Goal: Transaction & Acquisition: Purchase product/service

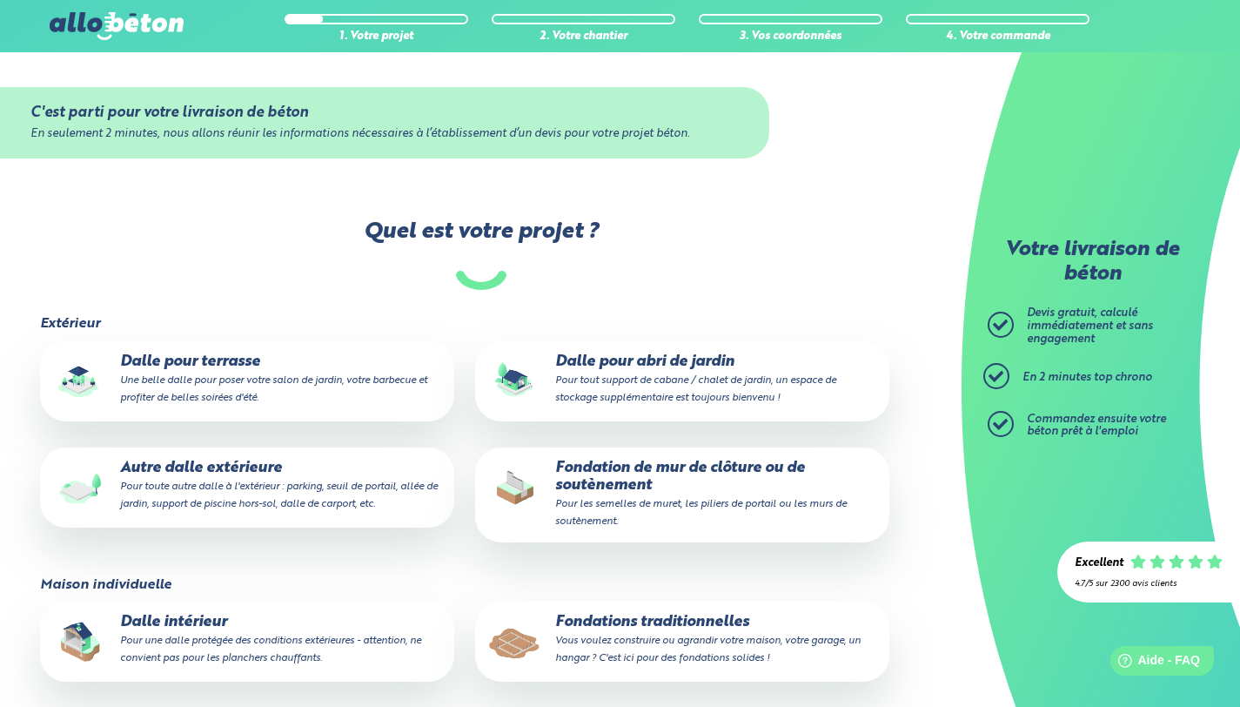
click at [608, 475] on p "Fondation de mur de clôture ou de soutènement Pour les semelles de muret, les p…" at bounding box center [682, 494] width 390 height 70
click at [0, 0] on input "Fondation de mur de clôture ou de soutènement Pour les semelles de muret, les p…" at bounding box center [0, 0] width 0 height 0
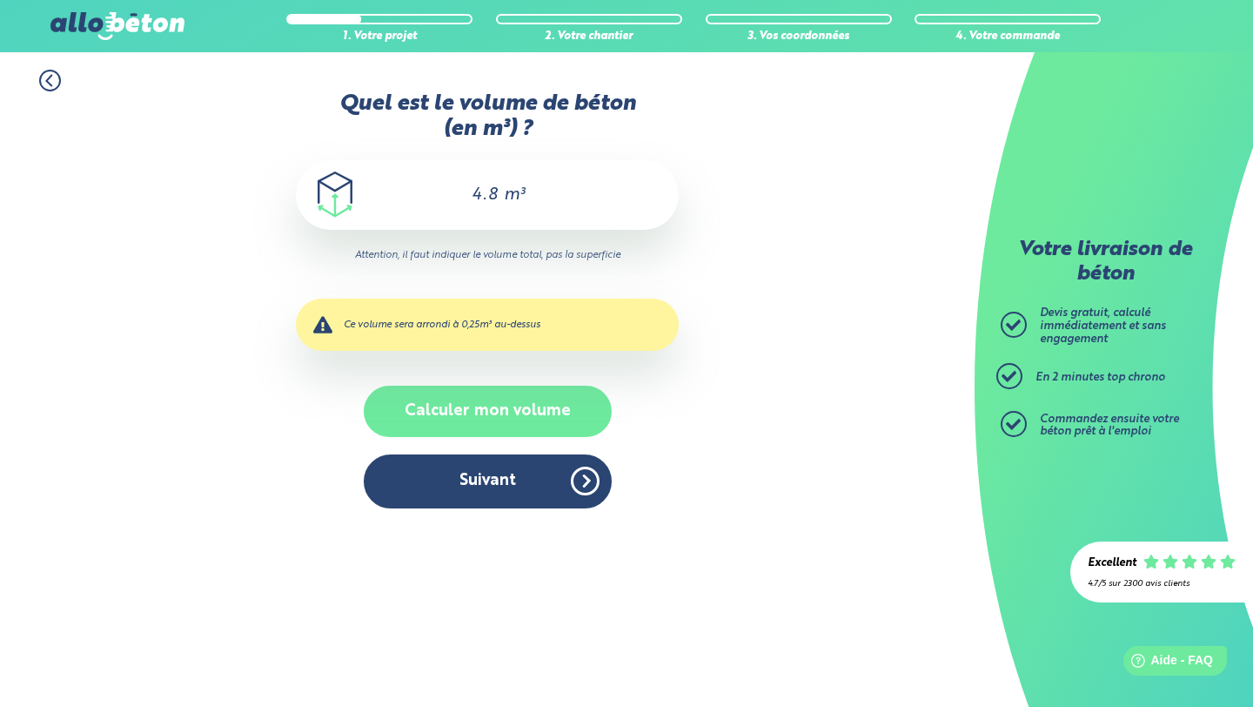
click at [478, 426] on button "Calculer mon volume" at bounding box center [488, 410] width 248 height 51
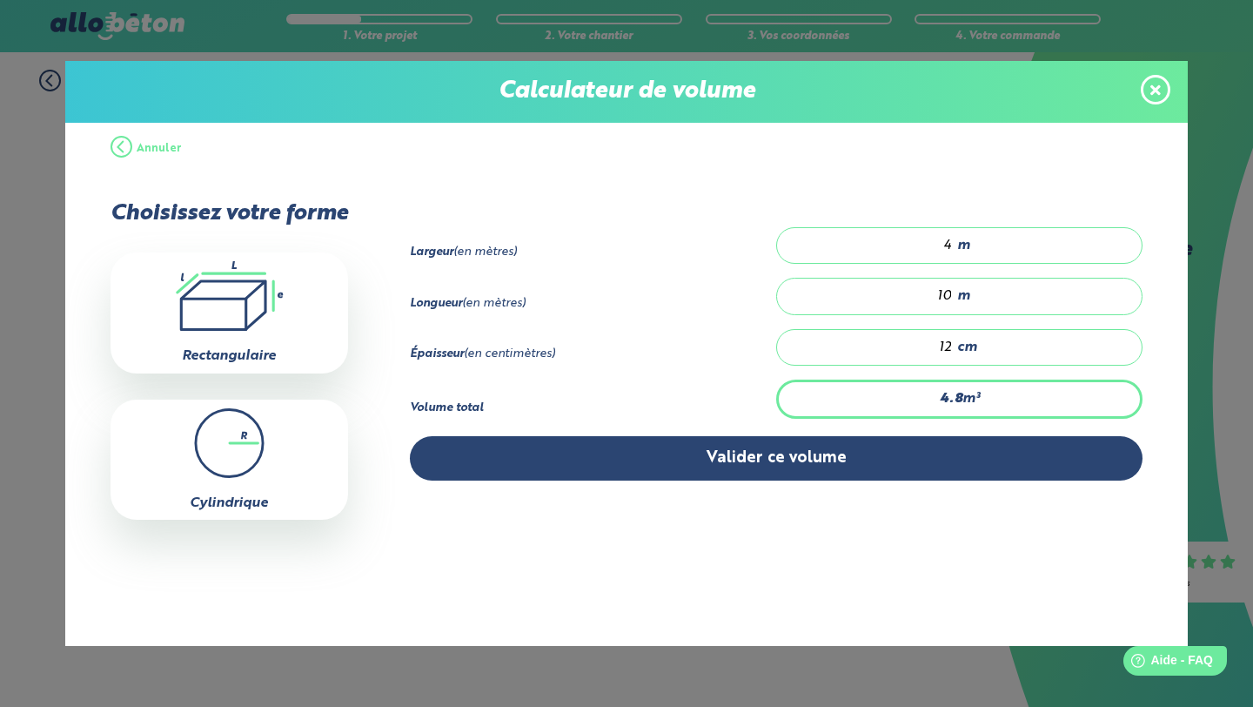
click at [944, 249] on input "4" at bounding box center [873, 245] width 158 height 17
type input "0"
type input "3.6"
type input "2"
type input "2.4"
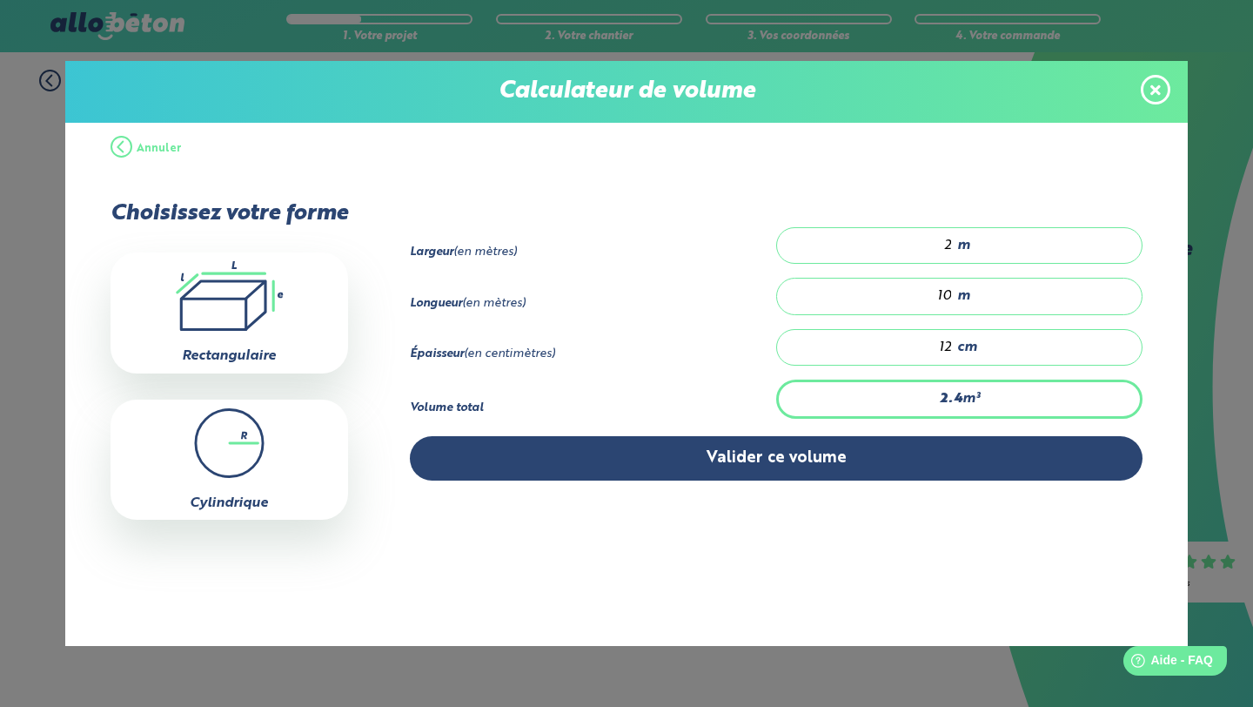
type input "1"
type input "1.2"
type input "2"
type input "2.4"
type input "3"
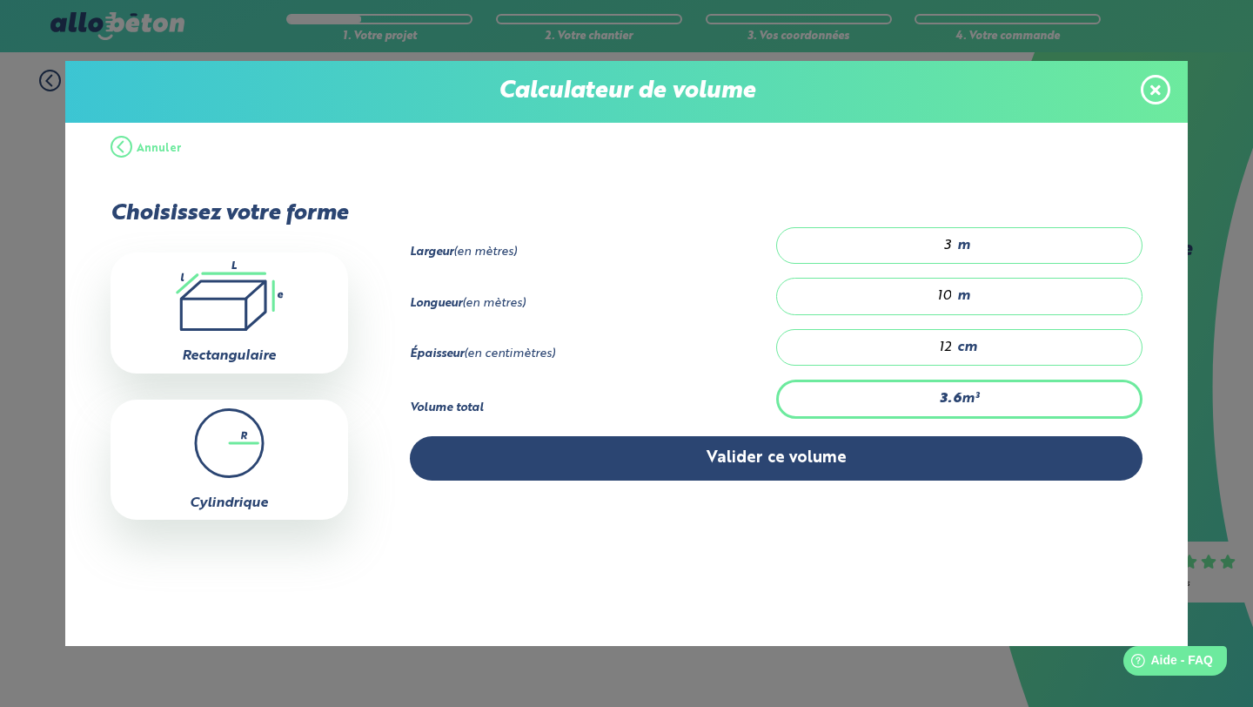
click at [950, 291] on input "10" at bounding box center [873, 295] width 158 height 17
type input "0.36"
type input "1"
type input "0"
type input "1.08"
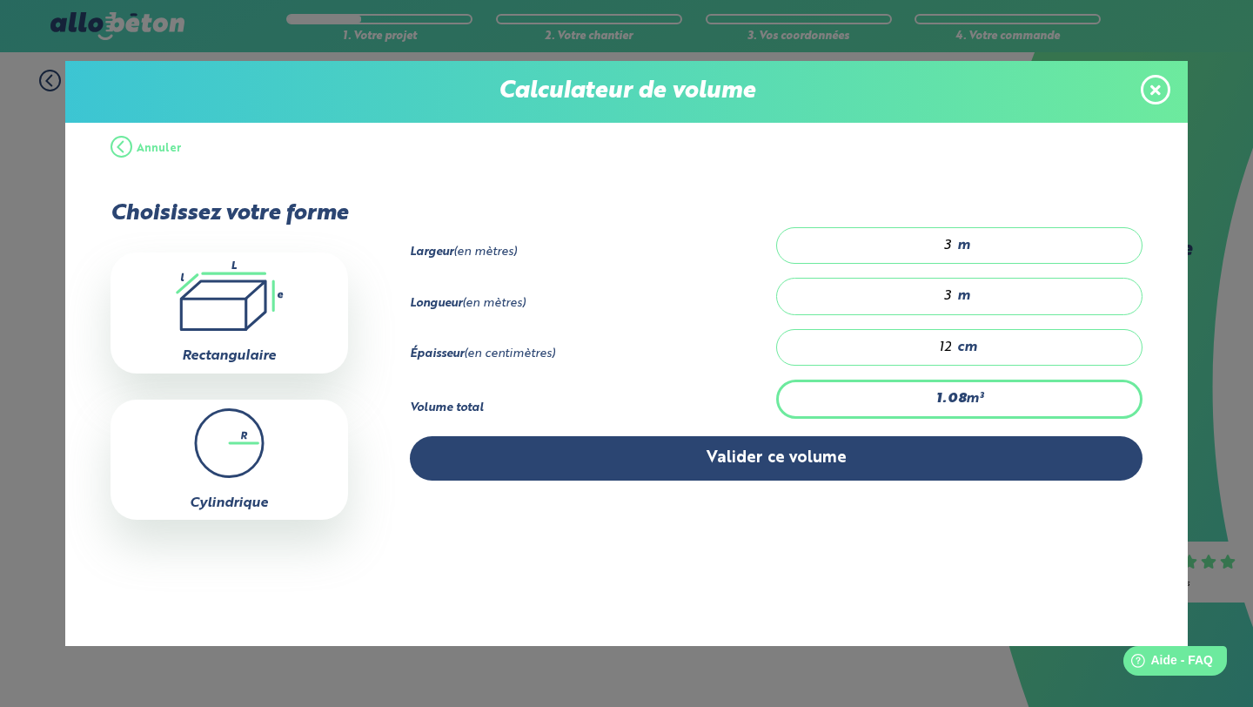
type input "3"
click at [948, 346] on input "12" at bounding box center [873, 346] width 158 height 17
type input "0.09"
type input "1"
type input "0"
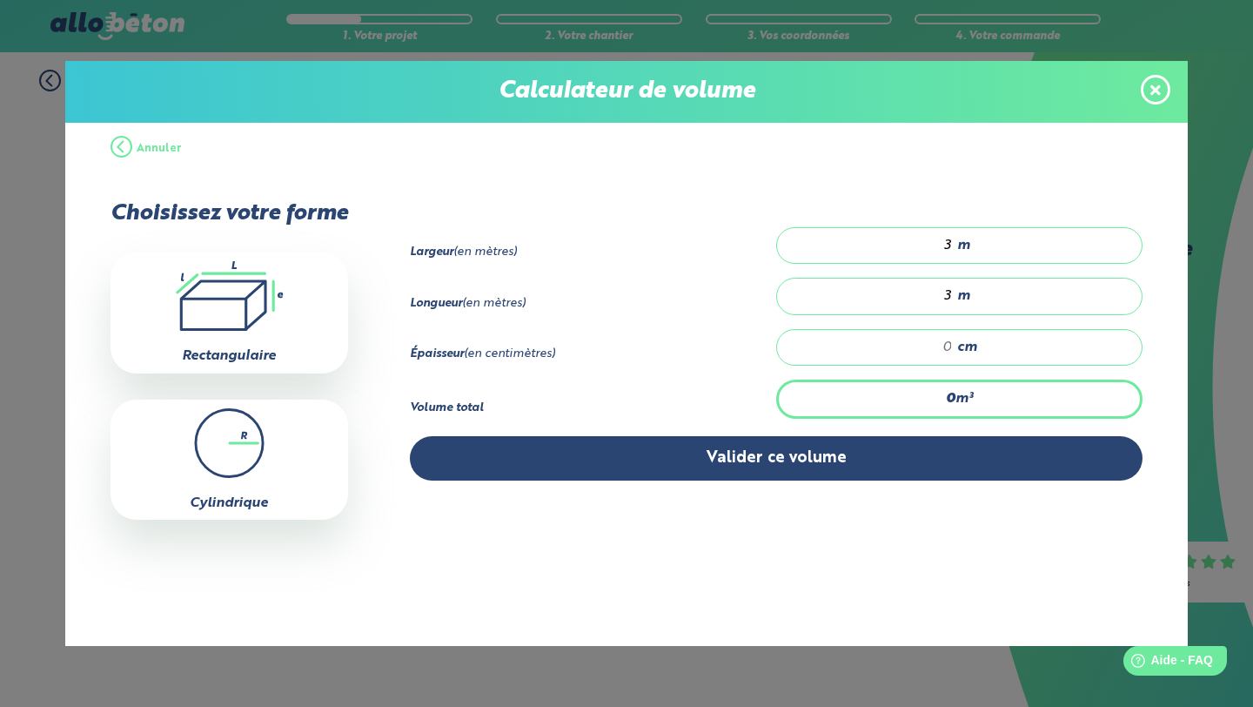
type input "0.09"
type input "1"
type input "0"
type input "0.36"
type input "4"
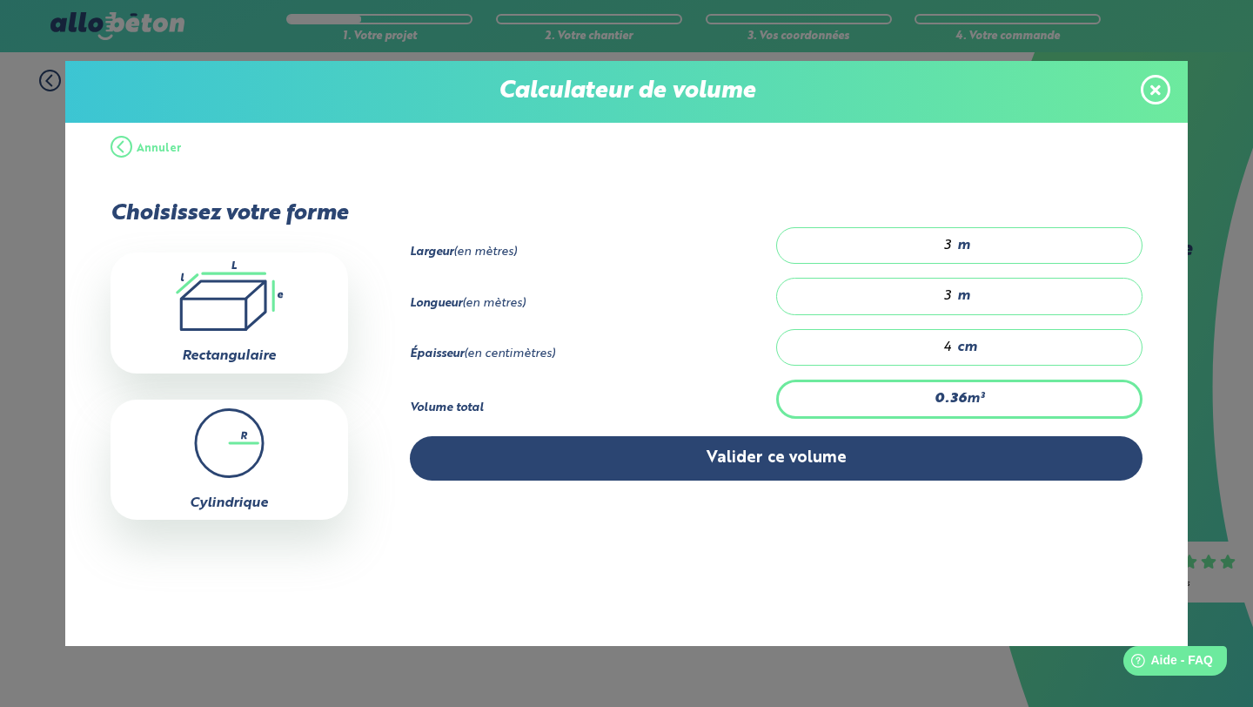
type input "3.6"
type input "40"
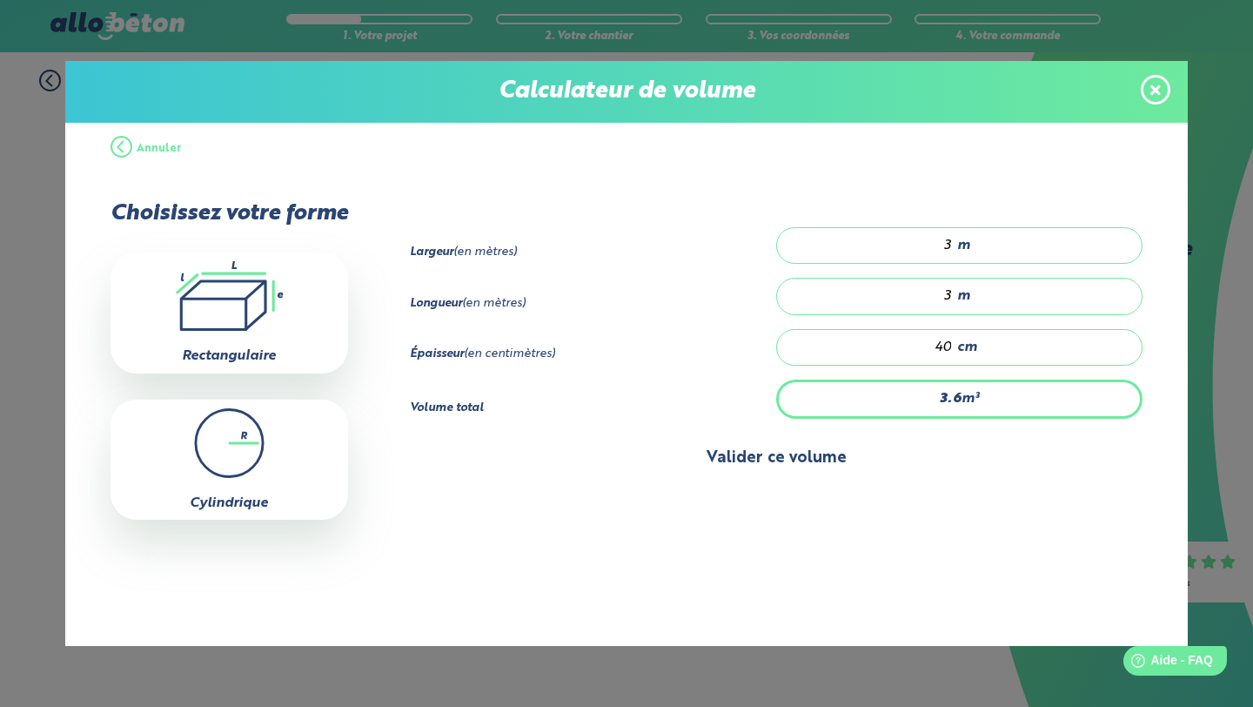
type input "0.36"
type input "4"
type input "0"
type input "0.18"
type input "2"
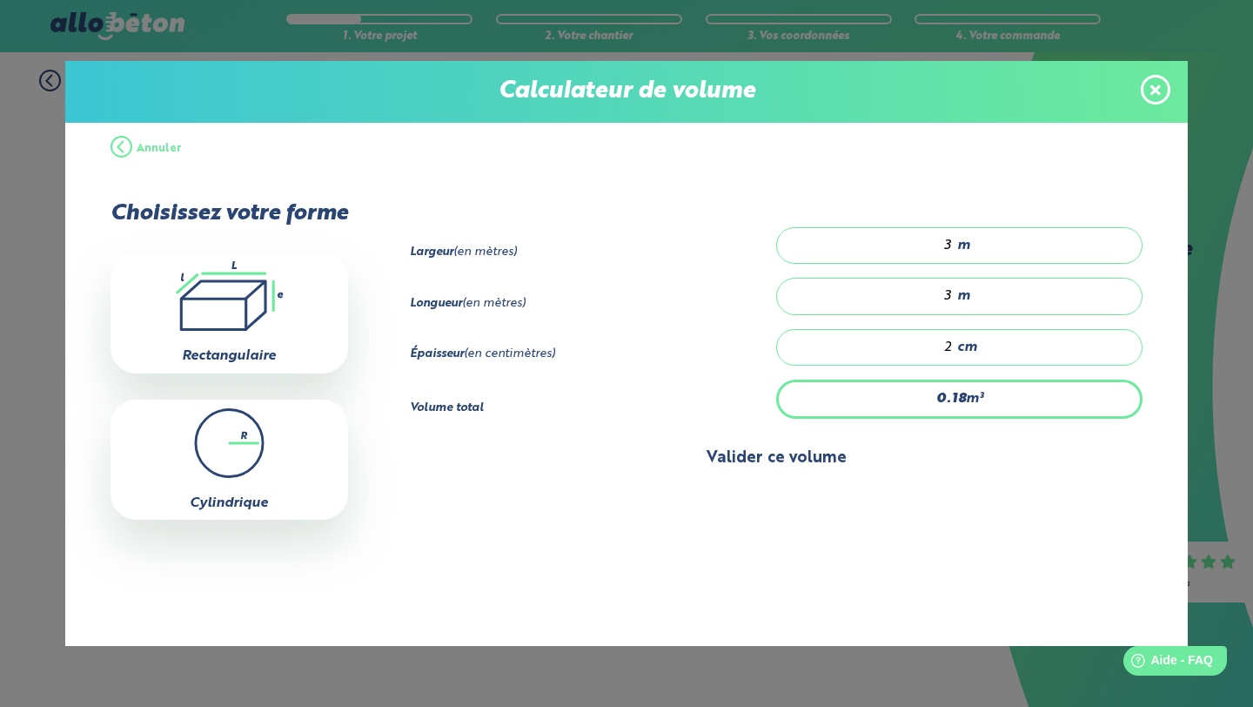
type input "1.8"
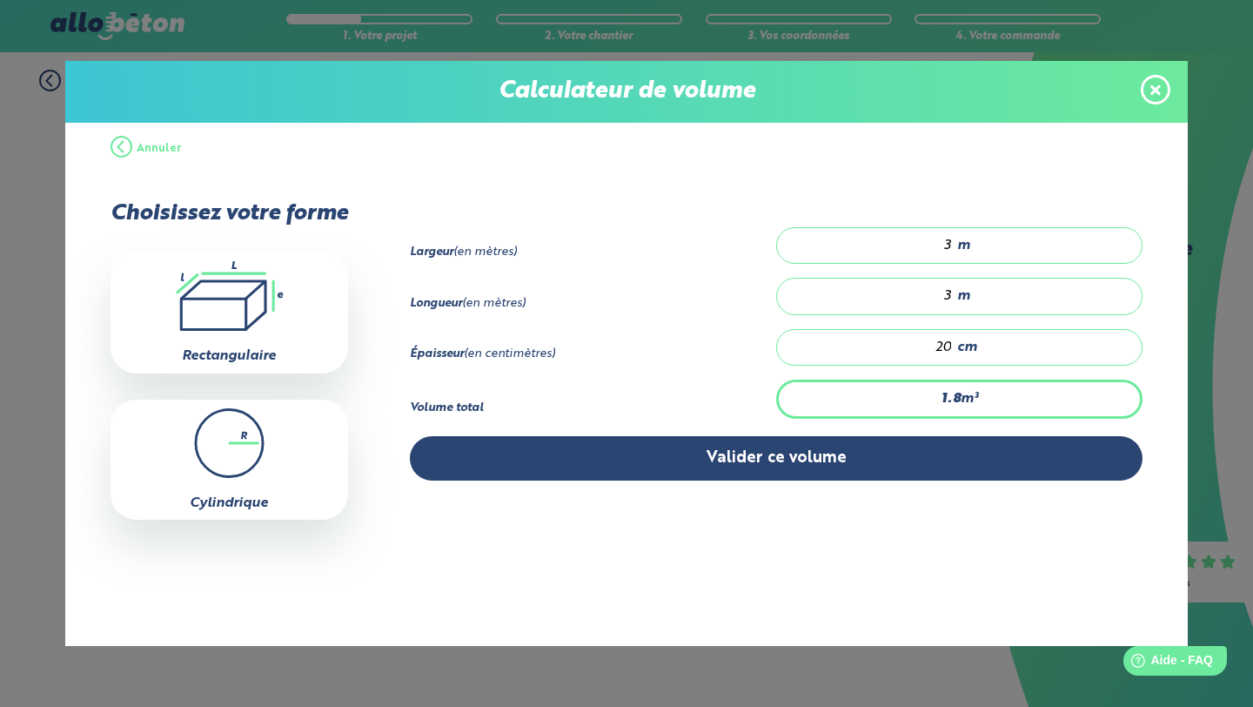
type input "20"
type input "0.18"
type input "2"
type input "0"
type input "0.72"
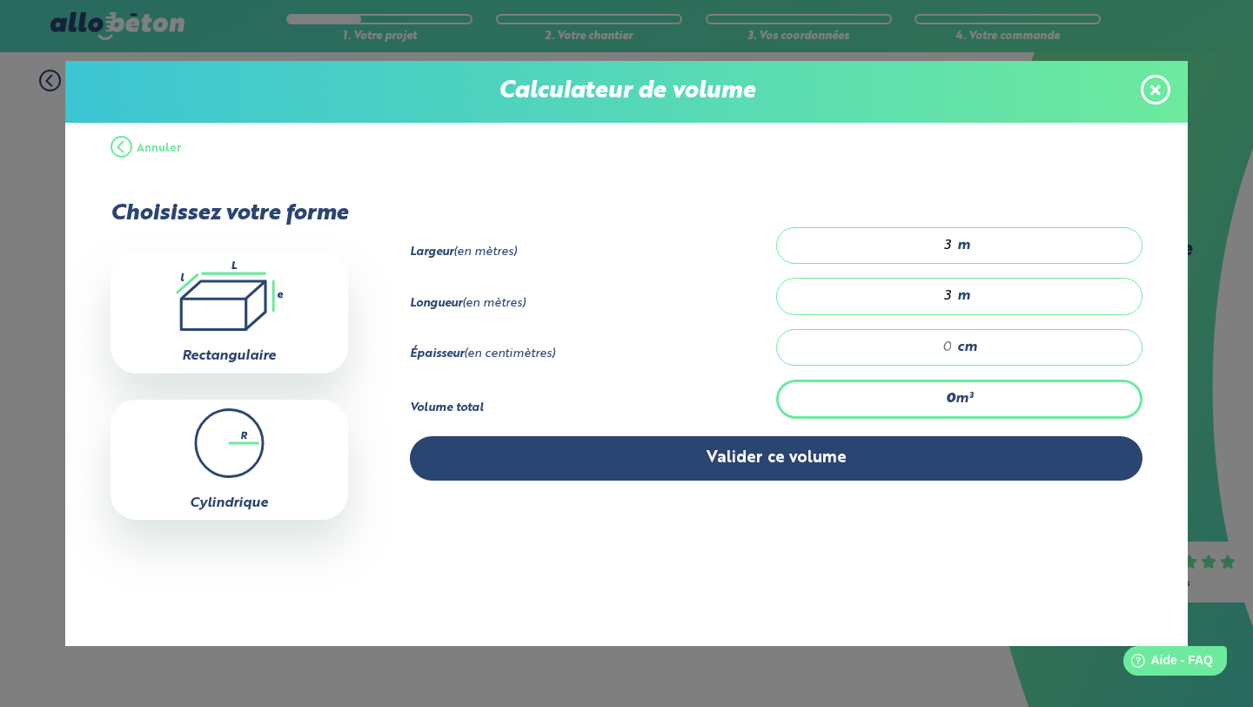
type input "8"
type input "7.2"
type input "80"
type input "0.72"
type input "8"
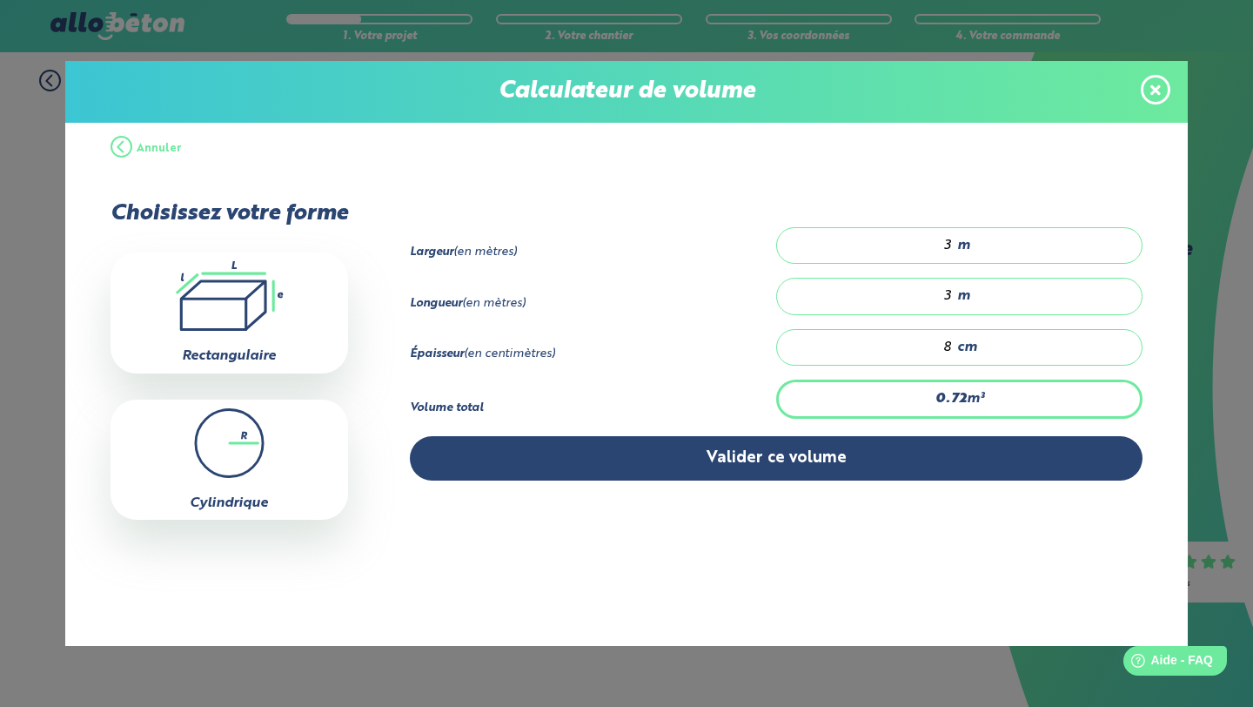
type input "0"
type input "0.18"
type input "2"
type input "1.8"
type input "20"
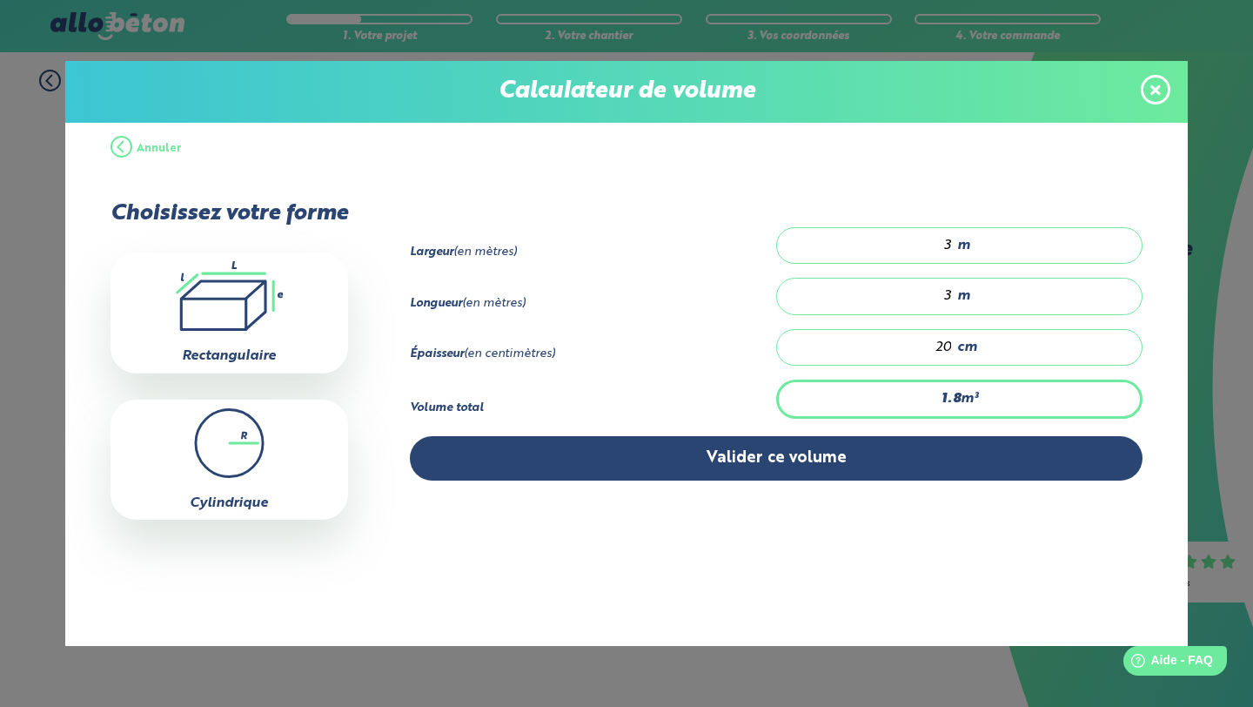
click at [949, 237] on input "3" at bounding box center [873, 245] width 158 height 17
type input "0"
type input "1.2"
type input "2"
type input "1.74"
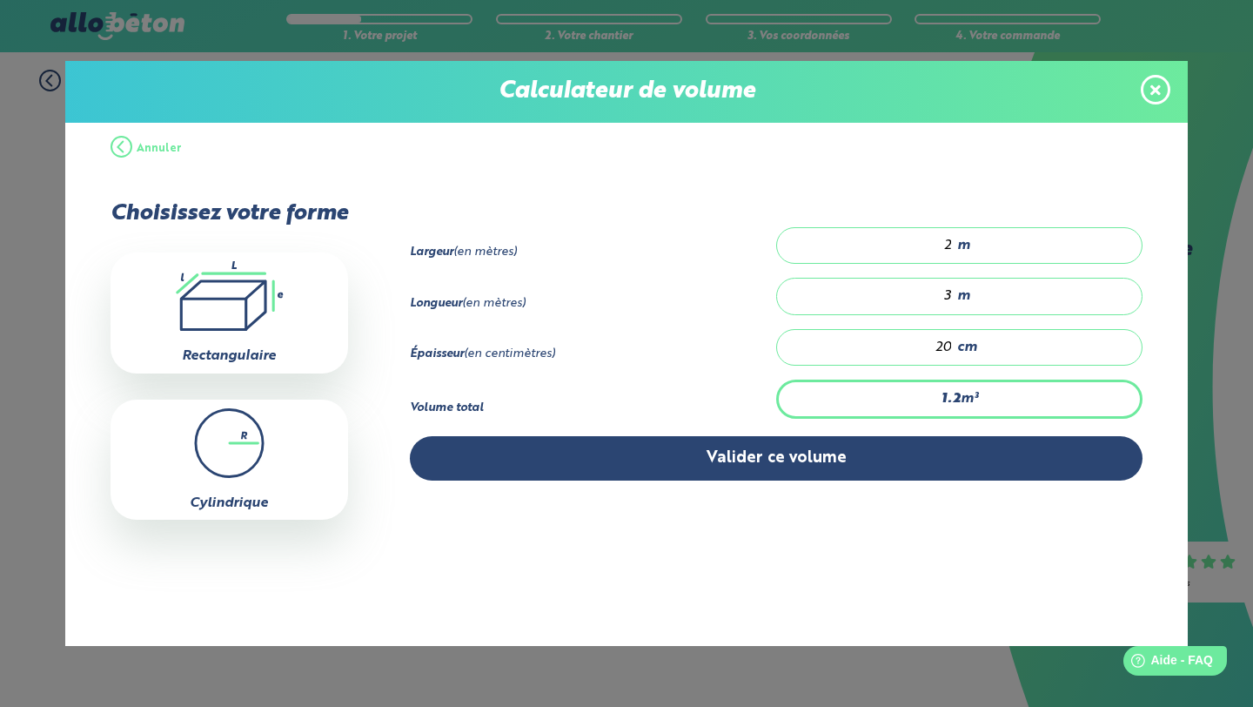
type input "2.9"
type input "1.794"
type input "2.99"
click at [783, 331] on div "20 cm" at bounding box center [959, 347] width 366 height 37
click at [952, 296] on input "3" at bounding box center [873, 295] width 158 height 17
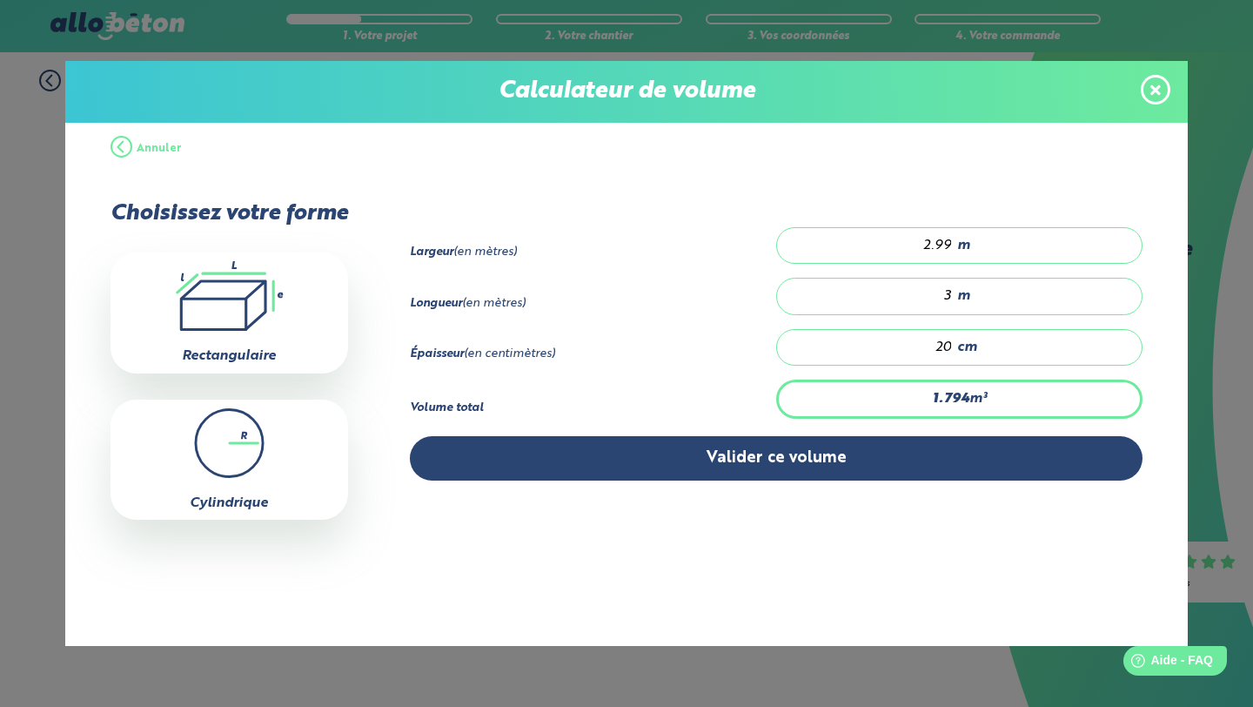
type input "0"
type input "1.196"
type input "2"
type input "1.555"
type input "2.6"
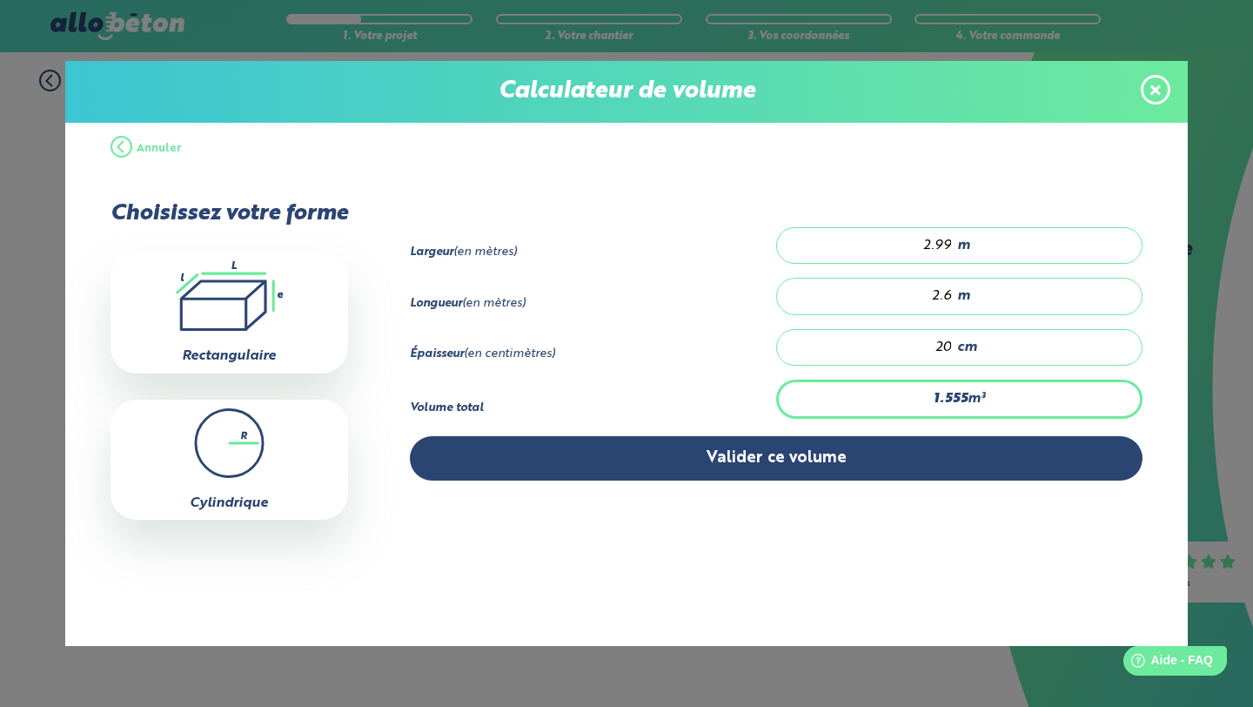
type input "1.585"
type input "2.65"
click at [732, 382] on div "Volume total 1.585 m³" at bounding box center [777, 407] width 734 height 56
click at [941, 345] on input "20" at bounding box center [873, 346] width 158 height 17
type input "0"
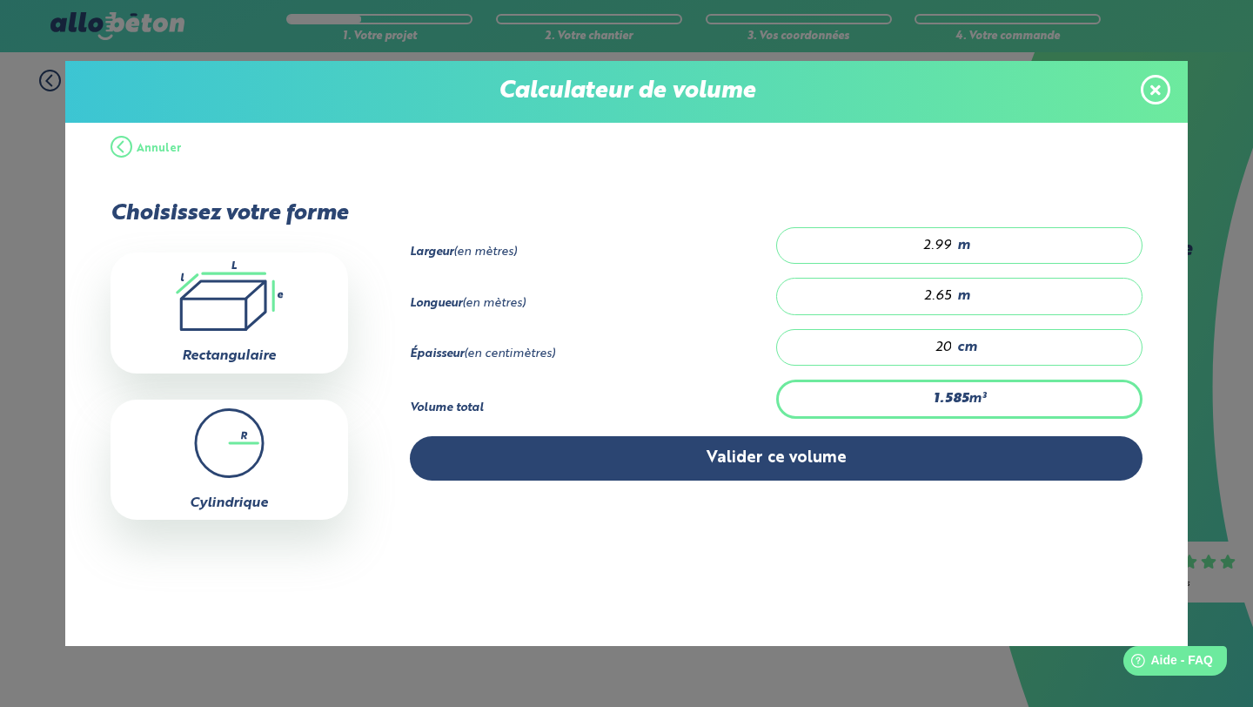
type input "0"
type input "3.169"
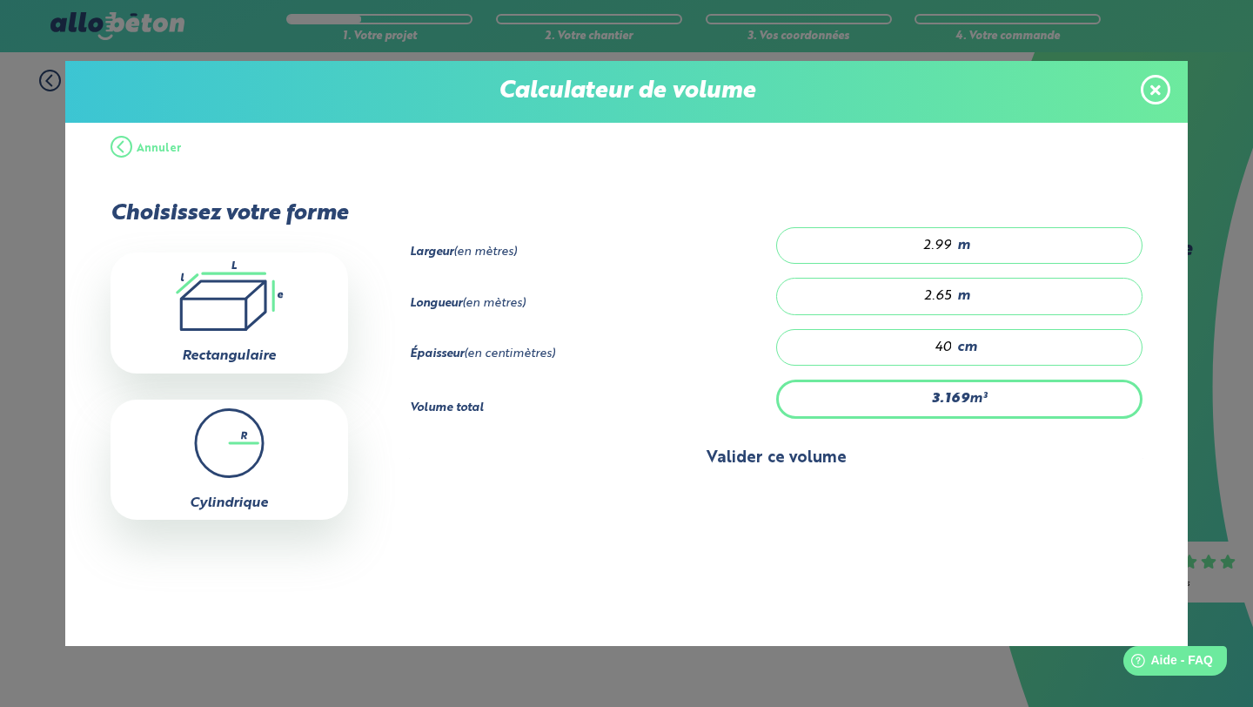
type input "40"
click at [892, 449] on button "Valider ce volume" at bounding box center [777, 458] width 734 height 44
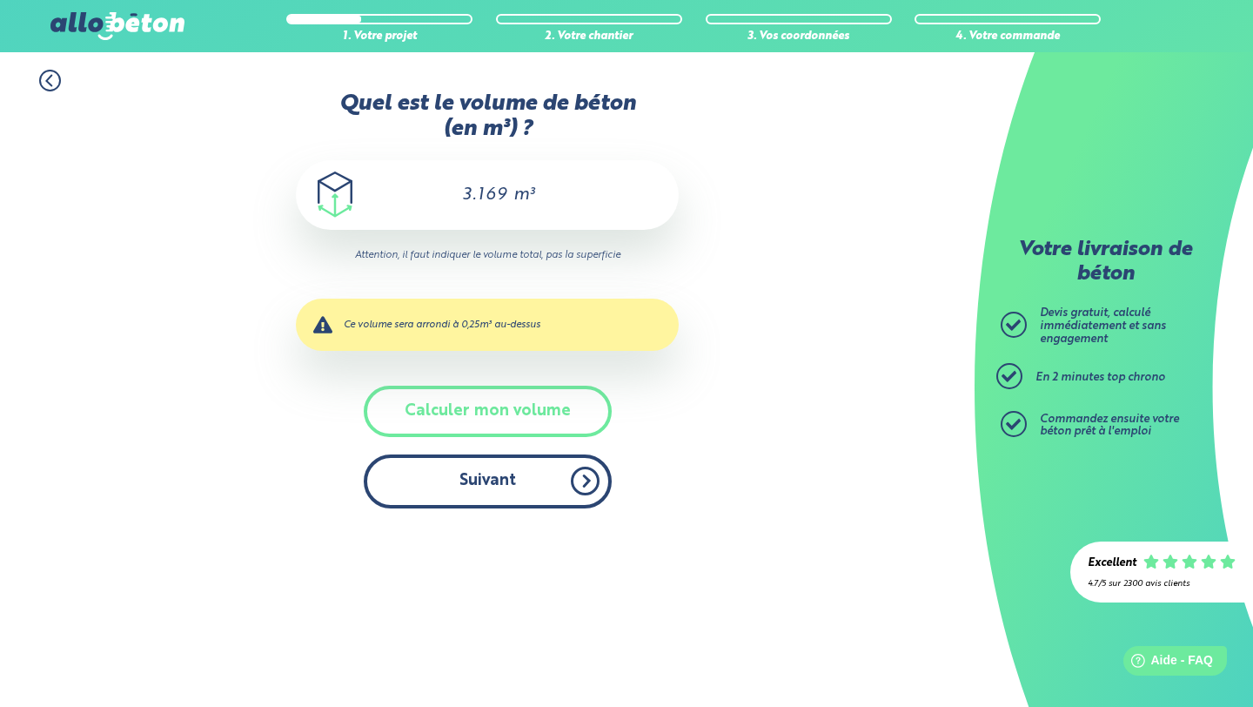
click at [558, 467] on button "Suivant" at bounding box center [488, 480] width 248 height 53
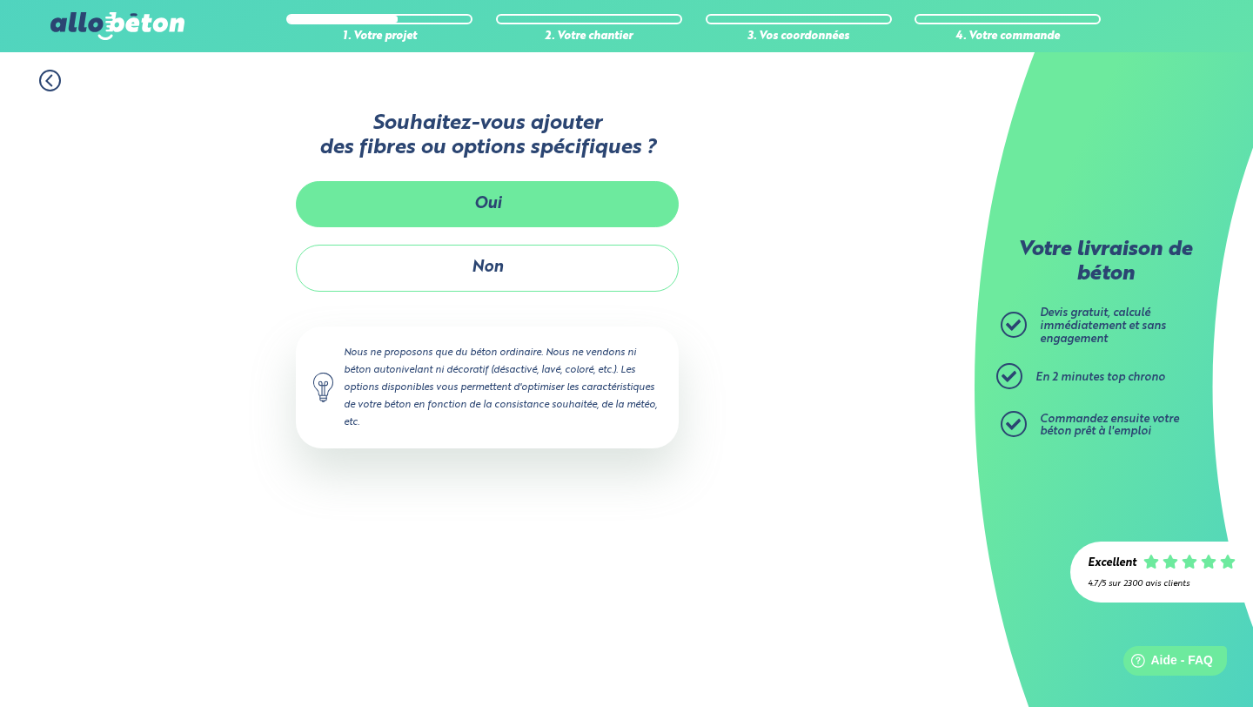
click at [333, 213] on button "Oui" at bounding box center [487, 204] width 383 height 46
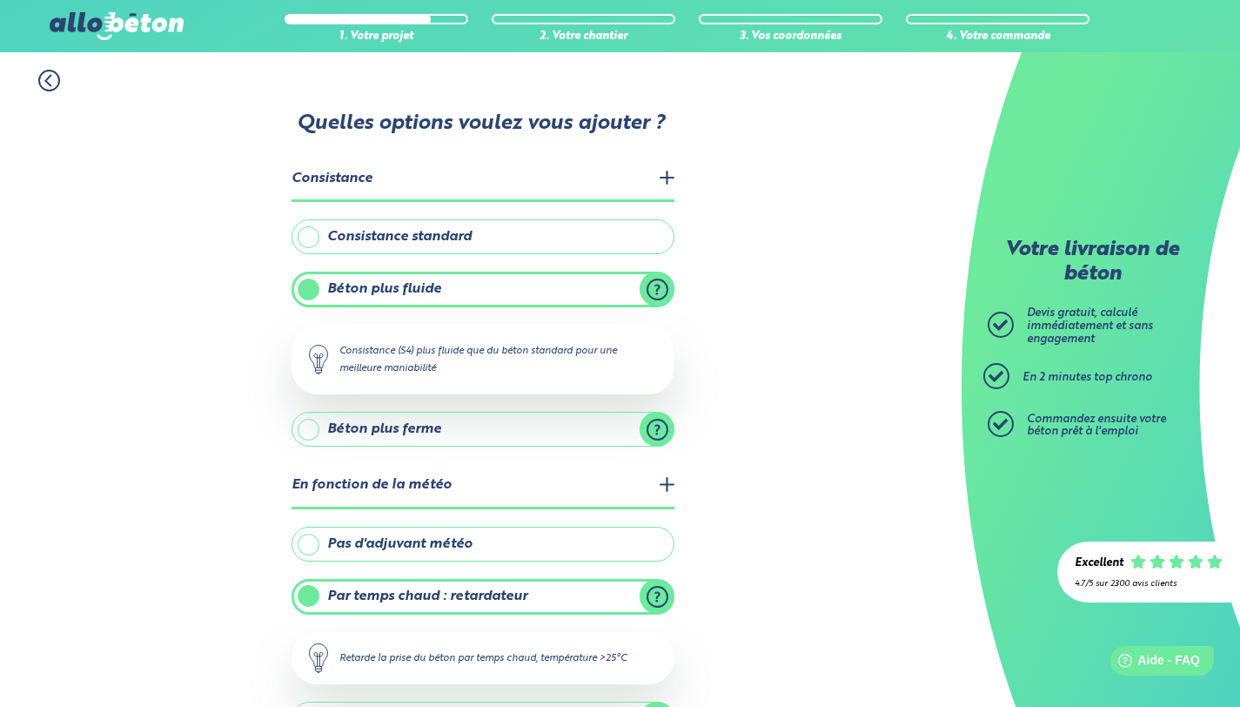
click at [347, 239] on label "Consistance standard" at bounding box center [483, 236] width 383 height 35
click at [0, 0] on input "Consistance standard" at bounding box center [0, 0] width 0 height 0
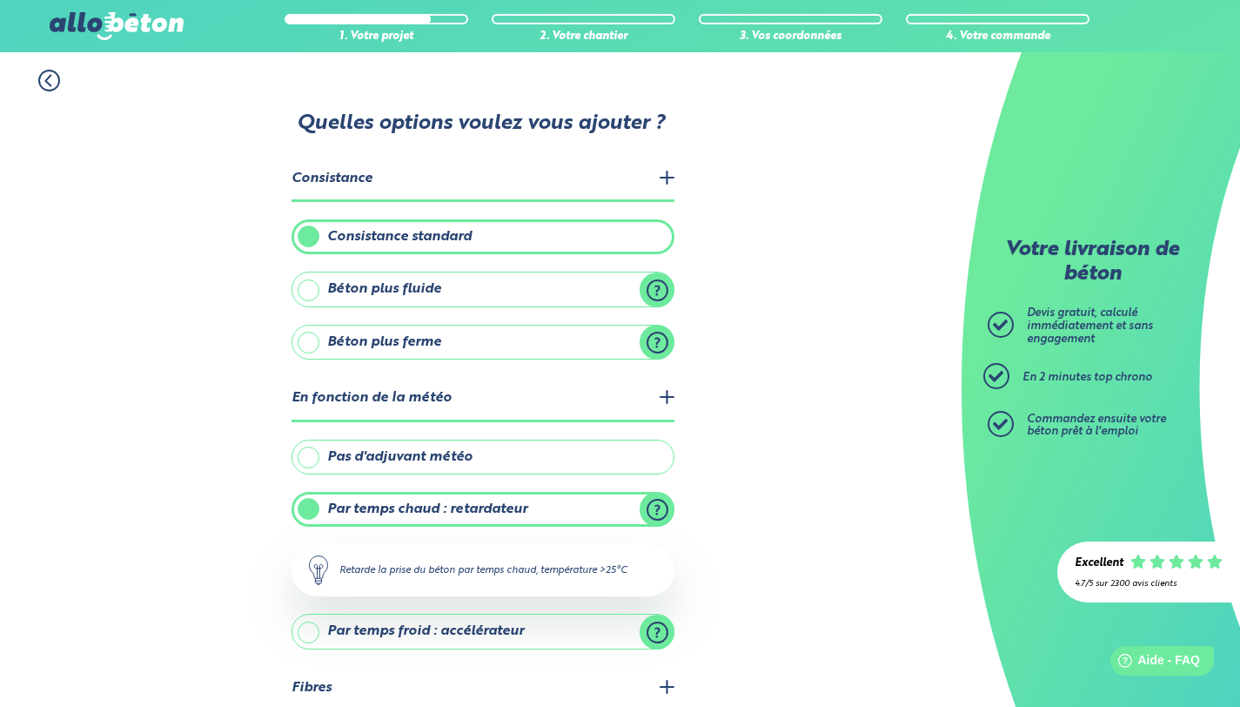
click at [354, 282] on label "Béton plus fluide" at bounding box center [483, 288] width 383 height 35
click at [0, 0] on input "Béton plus fluide" at bounding box center [0, 0] width 0 height 0
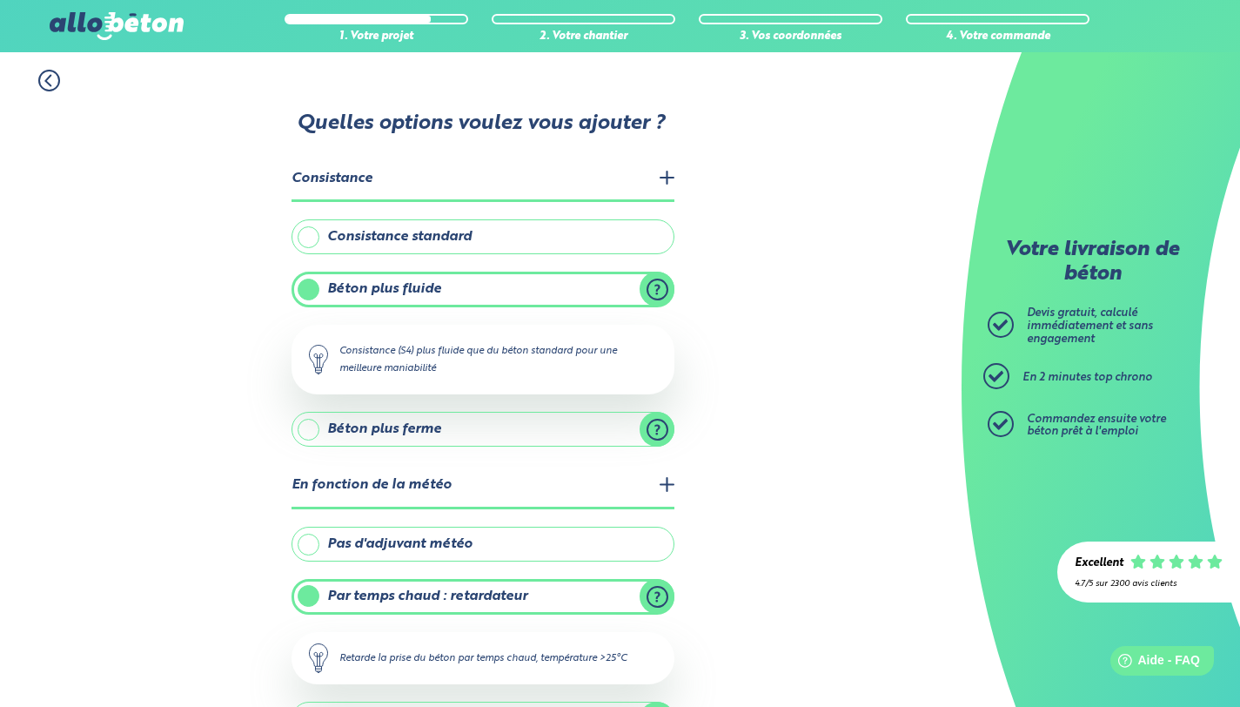
click at [604, 240] on label "Consistance standard" at bounding box center [483, 236] width 383 height 35
click at [0, 0] on input "Consistance standard" at bounding box center [0, 0] width 0 height 0
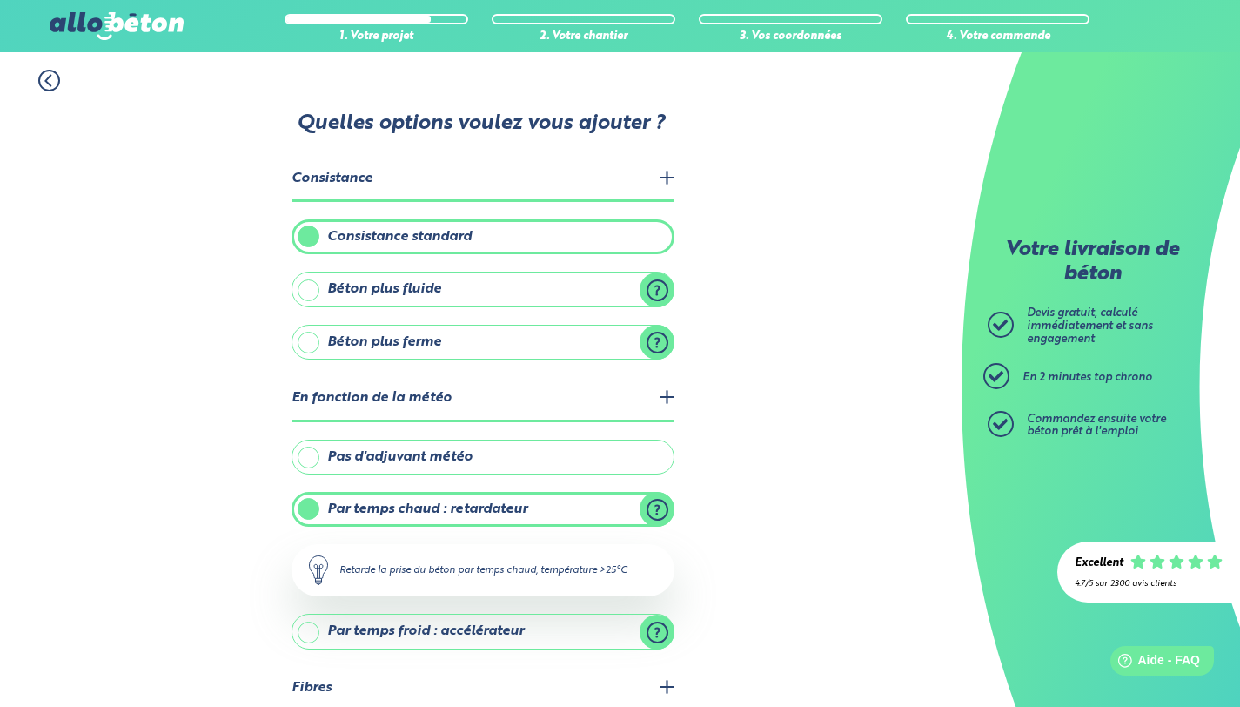
click at [57, 75] on icon at bounding box center [49, 81] width 22 height 22
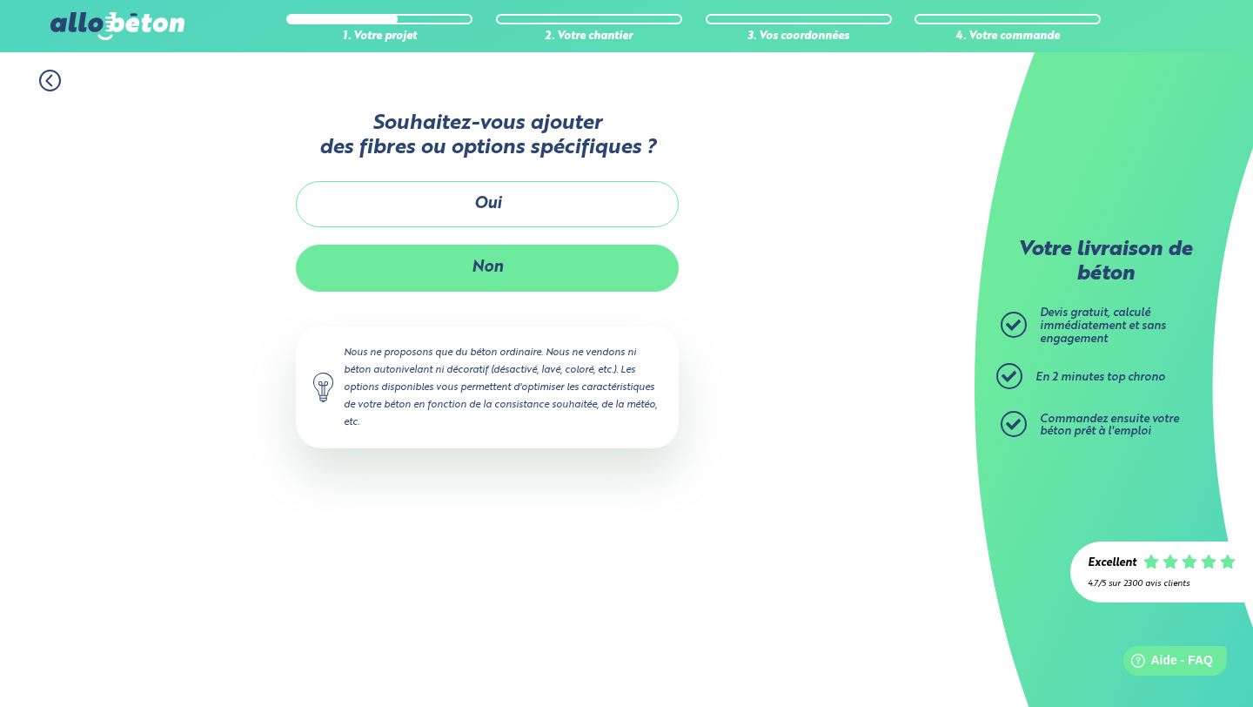
click at [381, 248] on button "Non" at bounding box center [487, 268] width 383 height 46
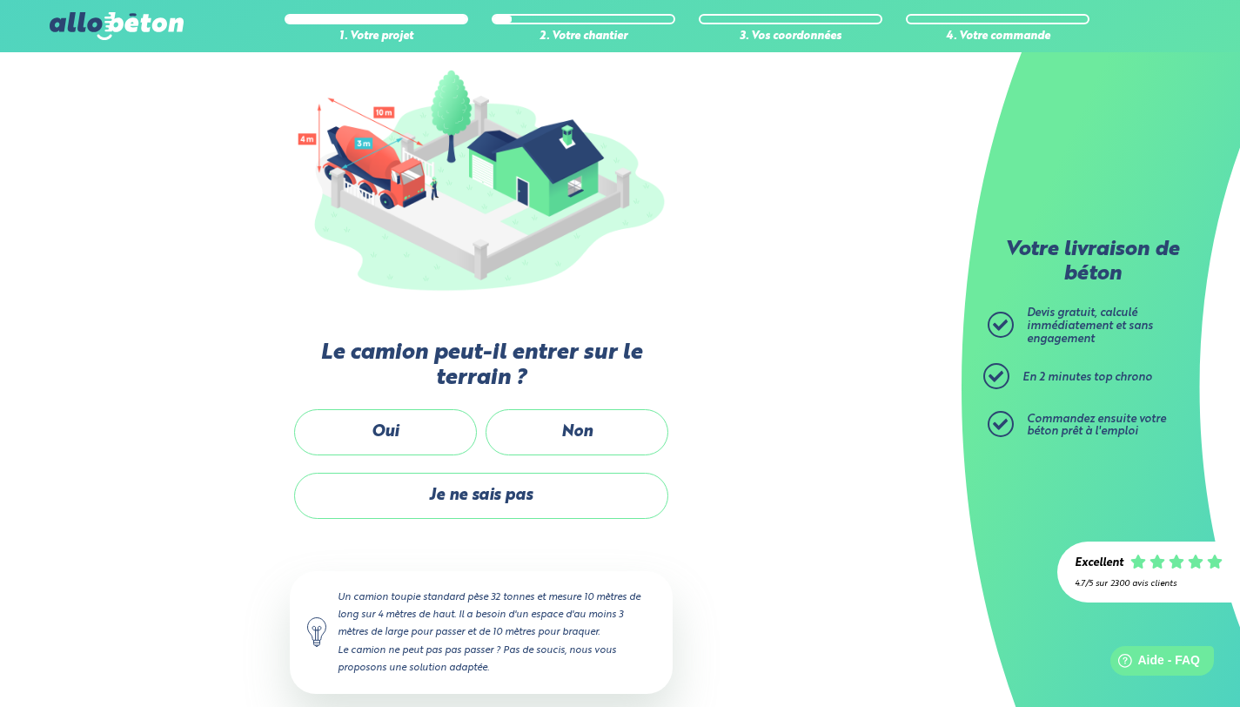
scroll to position [198, 0]
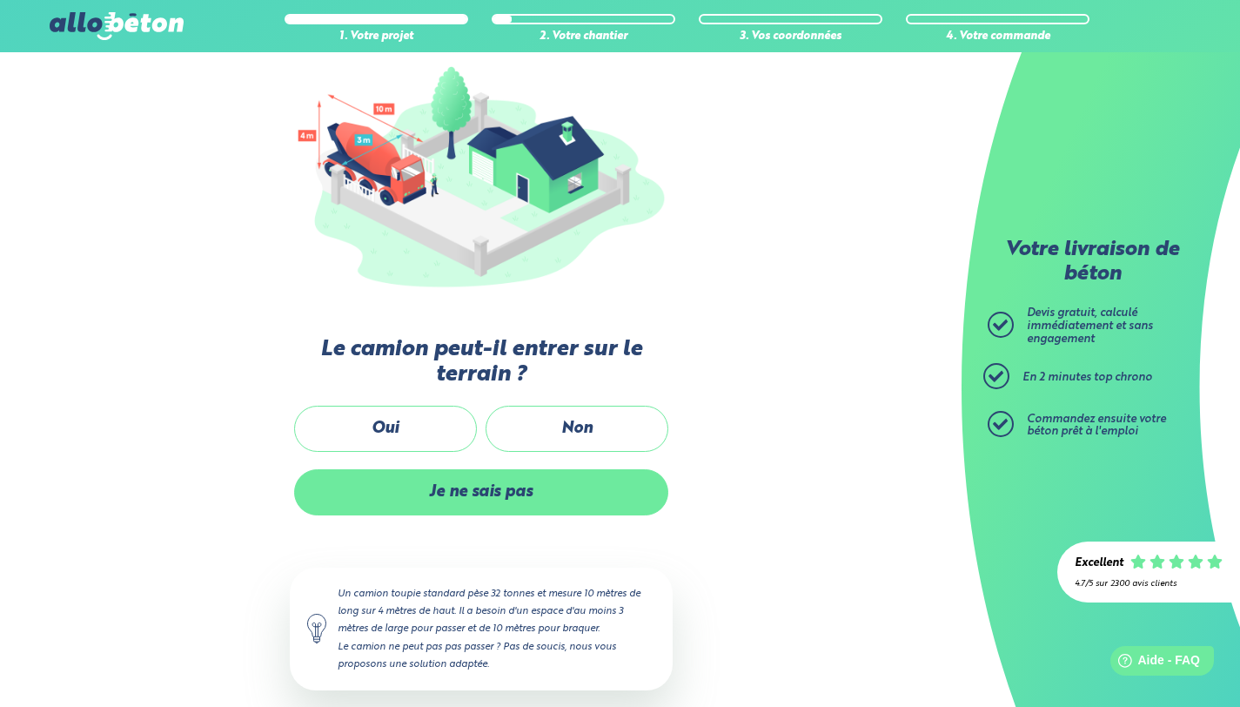
click at [437, 489] on label "Je ne sais pas" at bounding box center [481, 492] width 374 height 46
click at [0, 0] on input "Je ne sais pas" at bounding box center [0, 0] width 0 height 0
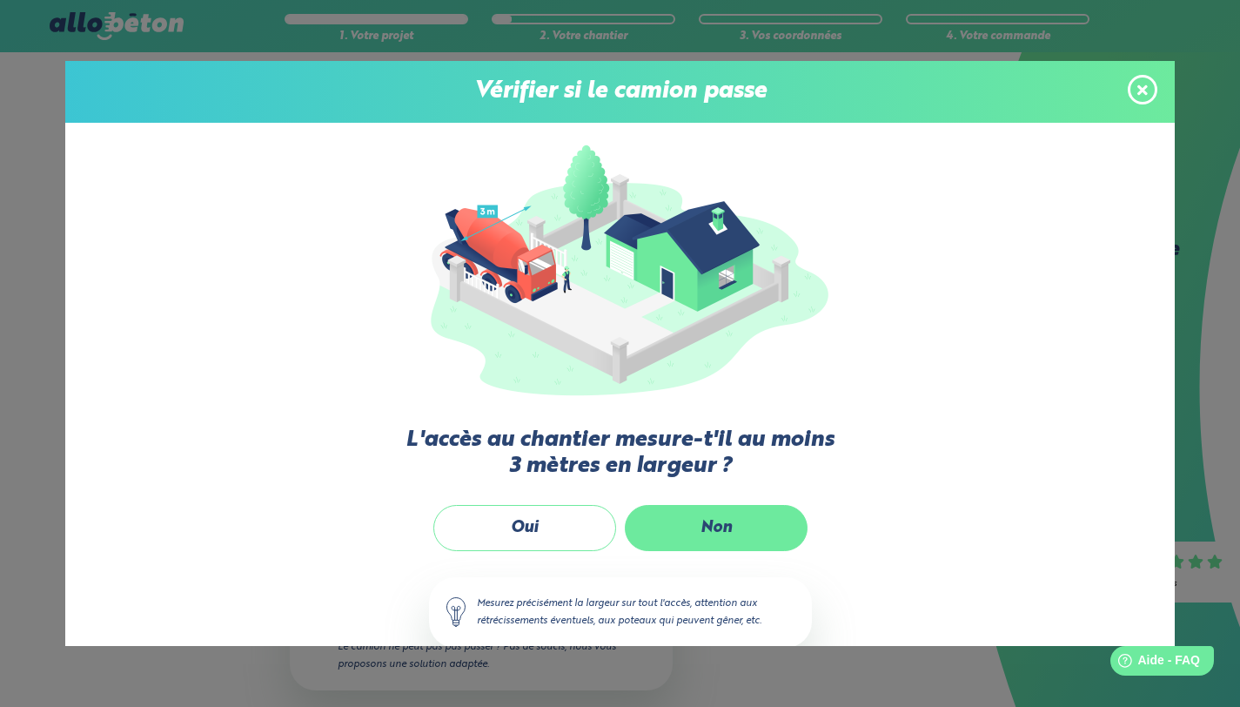
click at [753, 544] on label "Non" at bounding box center [716, 528] width 183 height 46
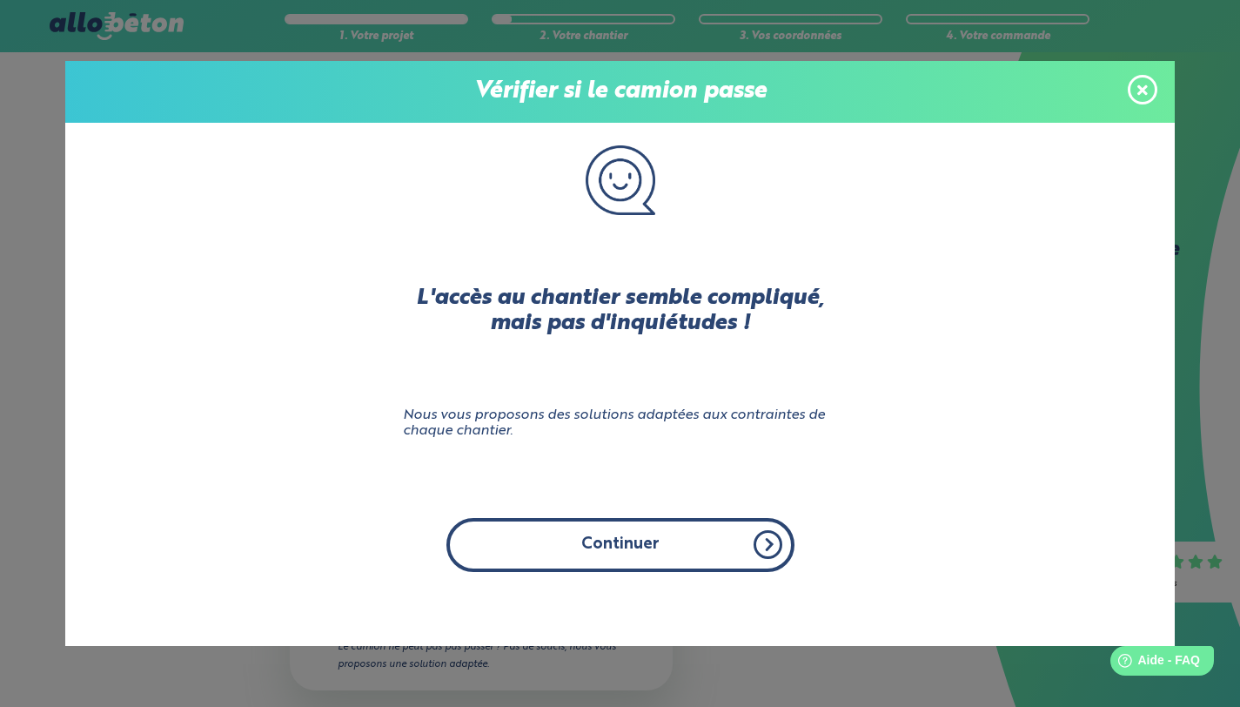
click at [734, 545] on button "Continuer" at bounding box center [620, 544] width 348 height 53
click input "Non" at bounding box center [0, 0] width 0 height 0
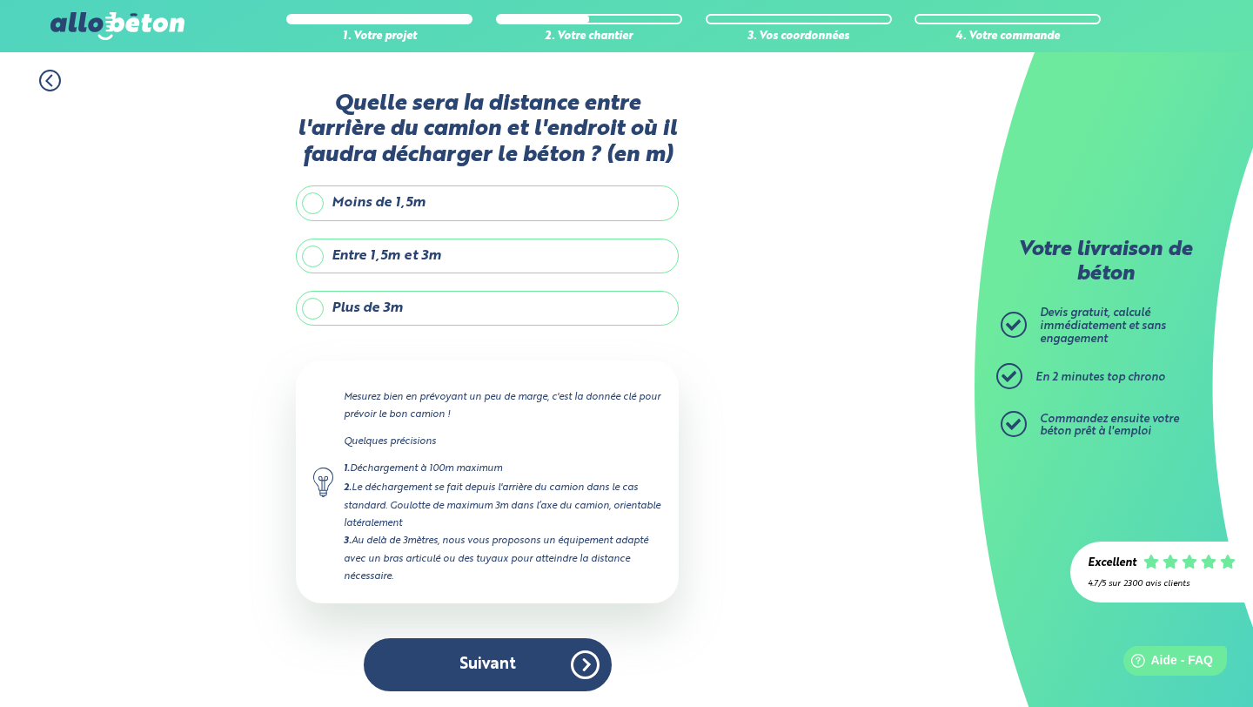
click at [595, 300] on label "Plus de 3m" at bounding box center [487, 308] width 383 height 35
click at [0, 0] on input "Plus de 3m" at bounding box center [0, 0] width 0 height 0
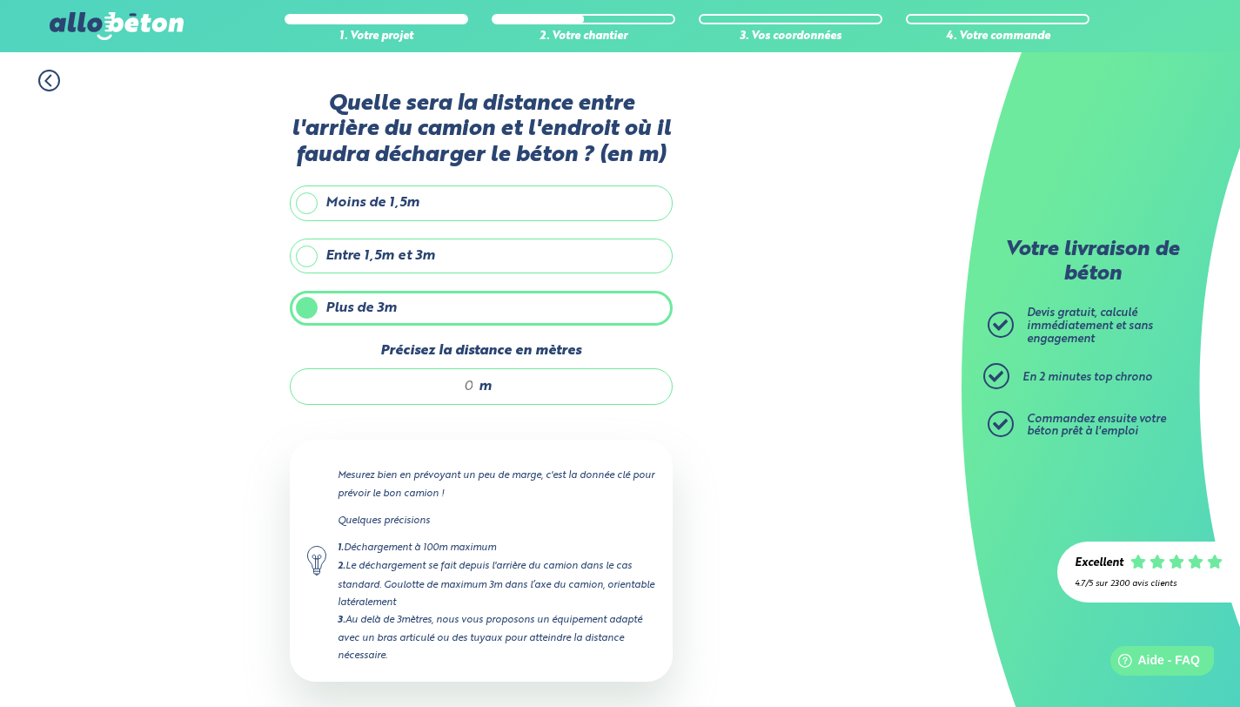
click at [519, 387] on div "m" at bounding box center [481, 386] width 383 height 37
type input "10"
click at [712, 481] on div "1. Votre projet 2. Votre chantier 3. Vos coordonnées 4. Votre commande Quelle s…" at bounding box center [481, 419] width 962 height 735
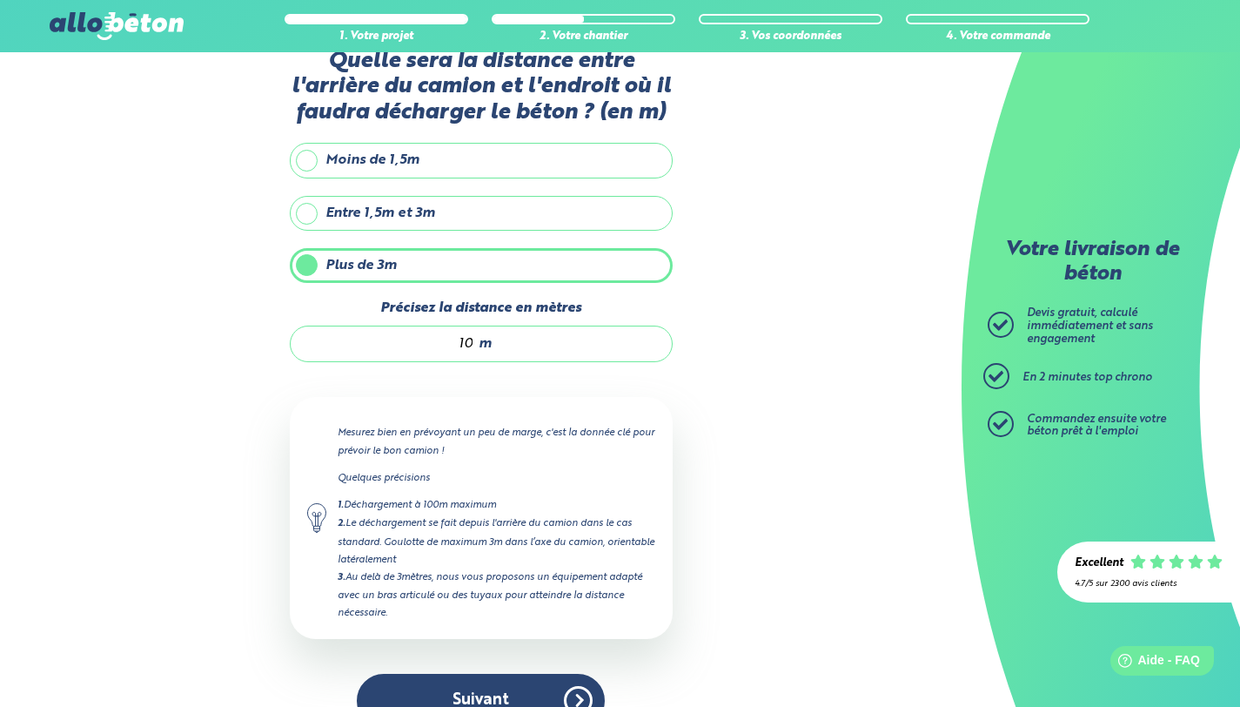
scroll to position [45, 0]
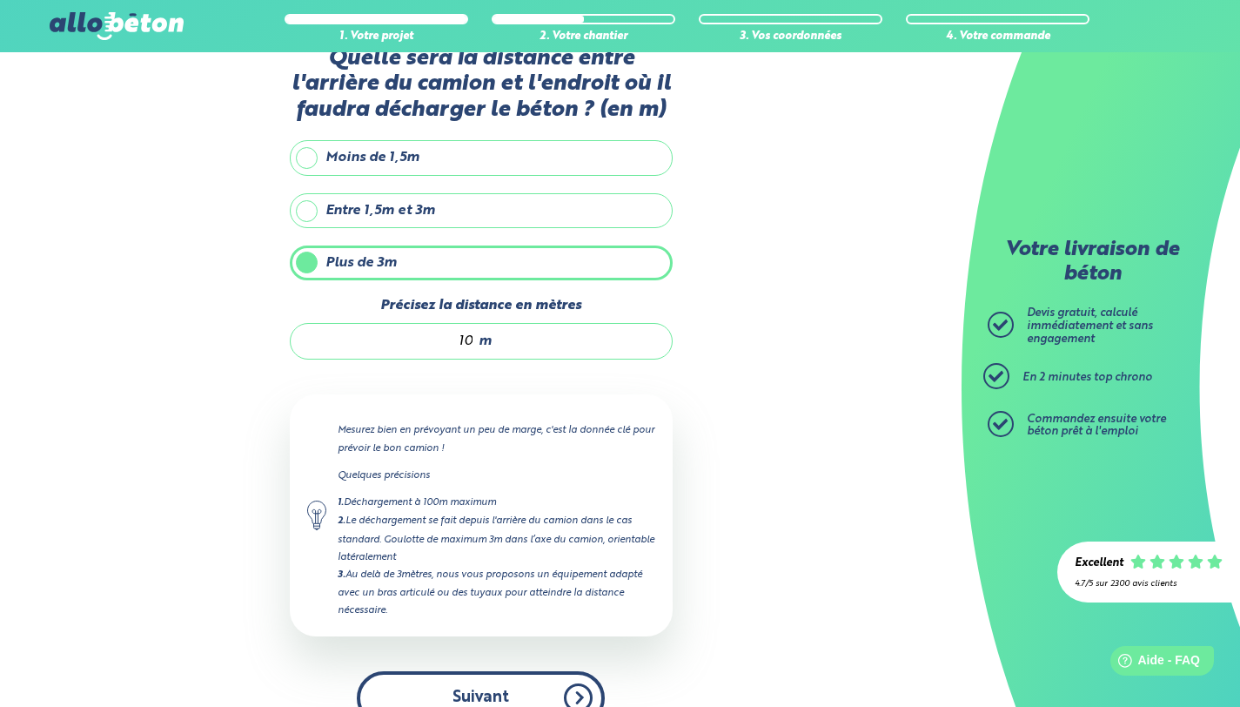
click at [535, 679] on button "Suivant" at bounding box center [481, 697] width 248 height 53
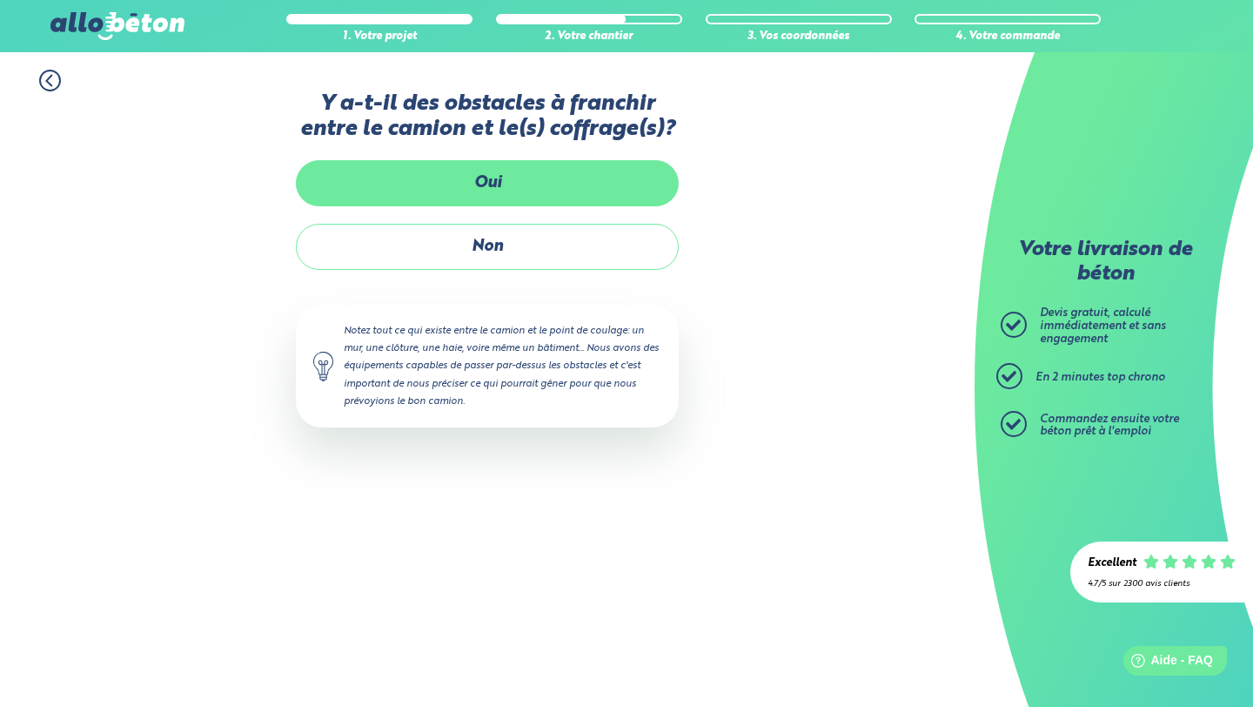
click at [547, 185] on label "Oui" at bounding box center [487, 183] width 383 height 46
click at [0, 0] on input "Oui" at bounding box center [0, 0] width 0 height 0
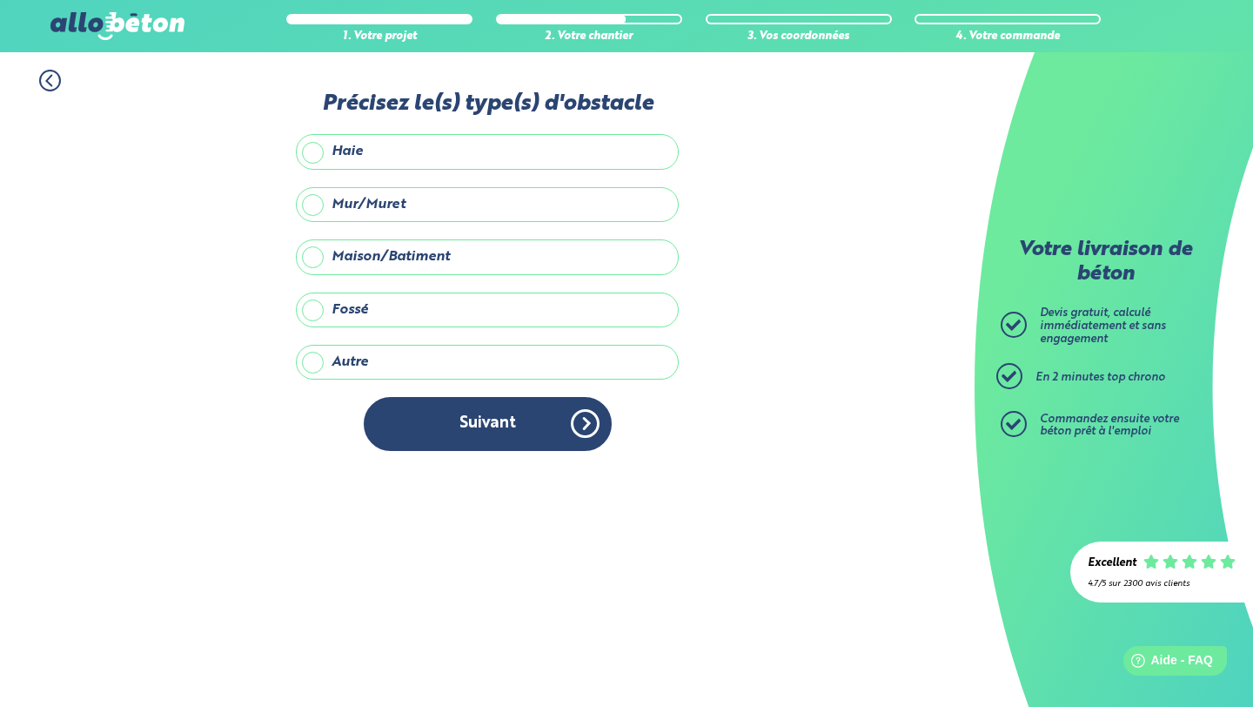
click at [461, 257] on label "Maison/Batiment" at bounding box center [487, 256] width 383 height 35
click at [0, 0] on input "Maison/Batiment" at bounding box center [0, 0] width 0 height 0
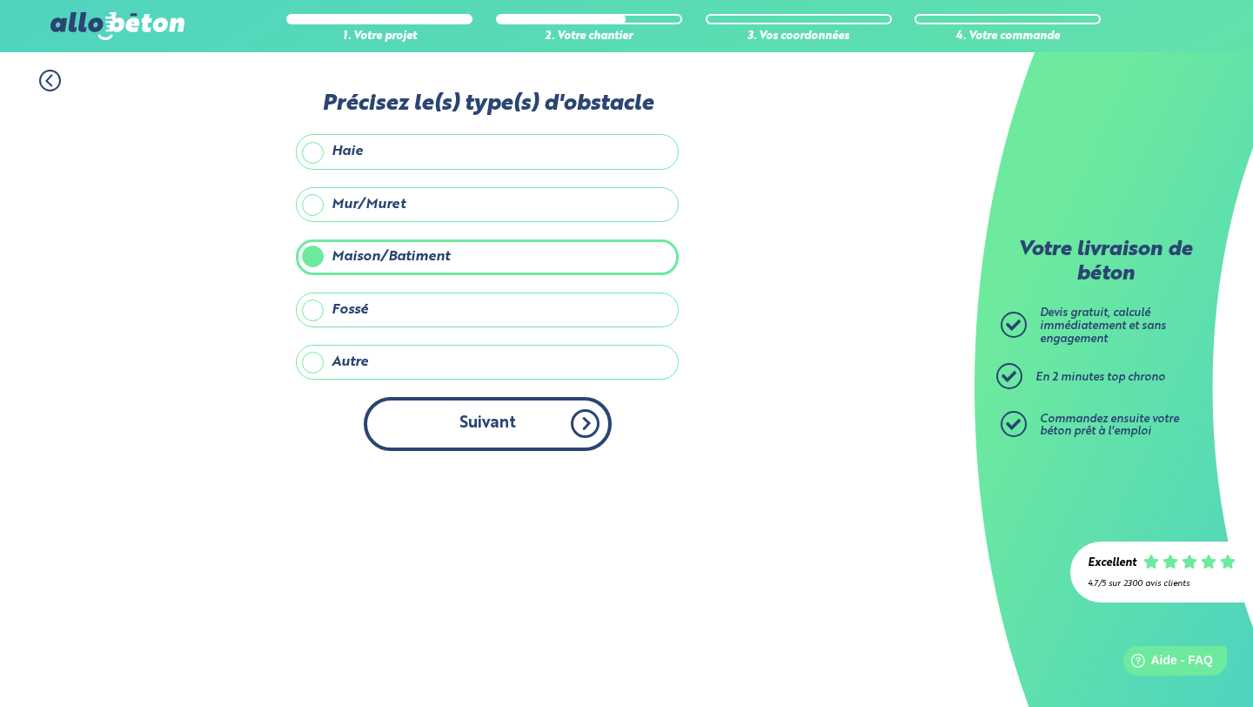
click at [479, 413] on button "Suivant" at bounding box center [488, 423] width 248 height 53
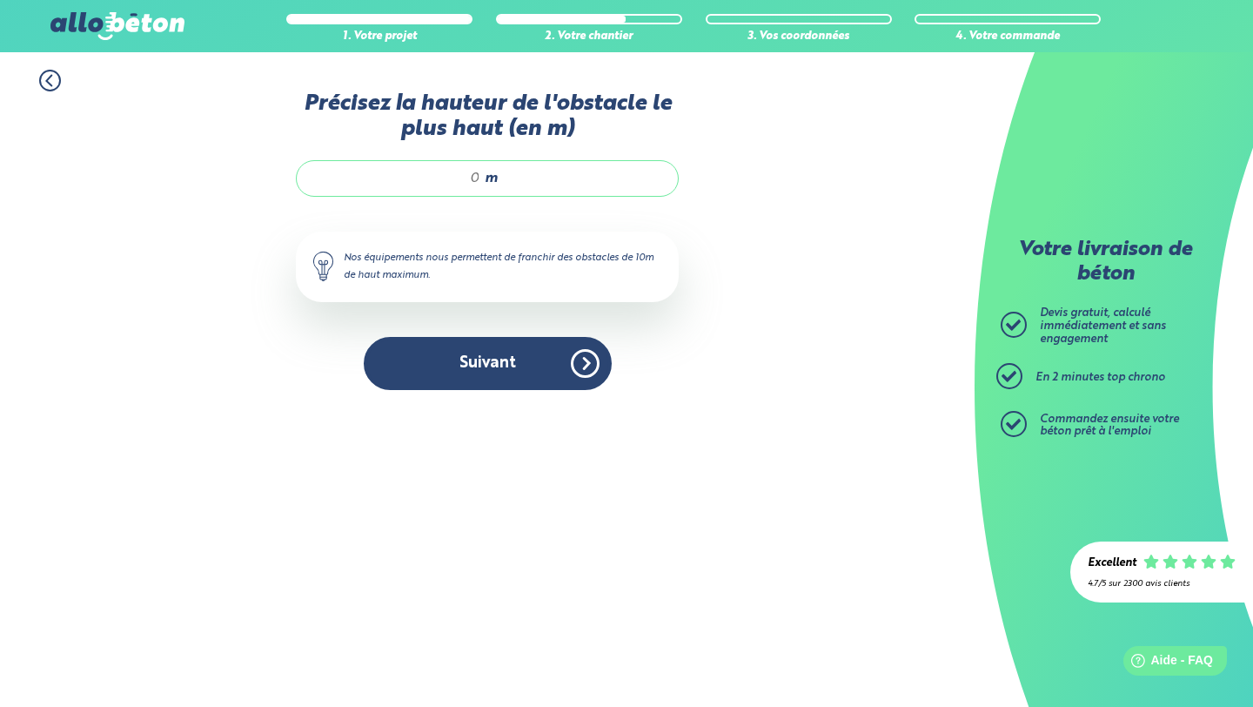
click at [479, 181] on input "Précisez la hauteur de l'obstacle le plus haut (en m)" at bounding box center [397, 178] width 166 height 17
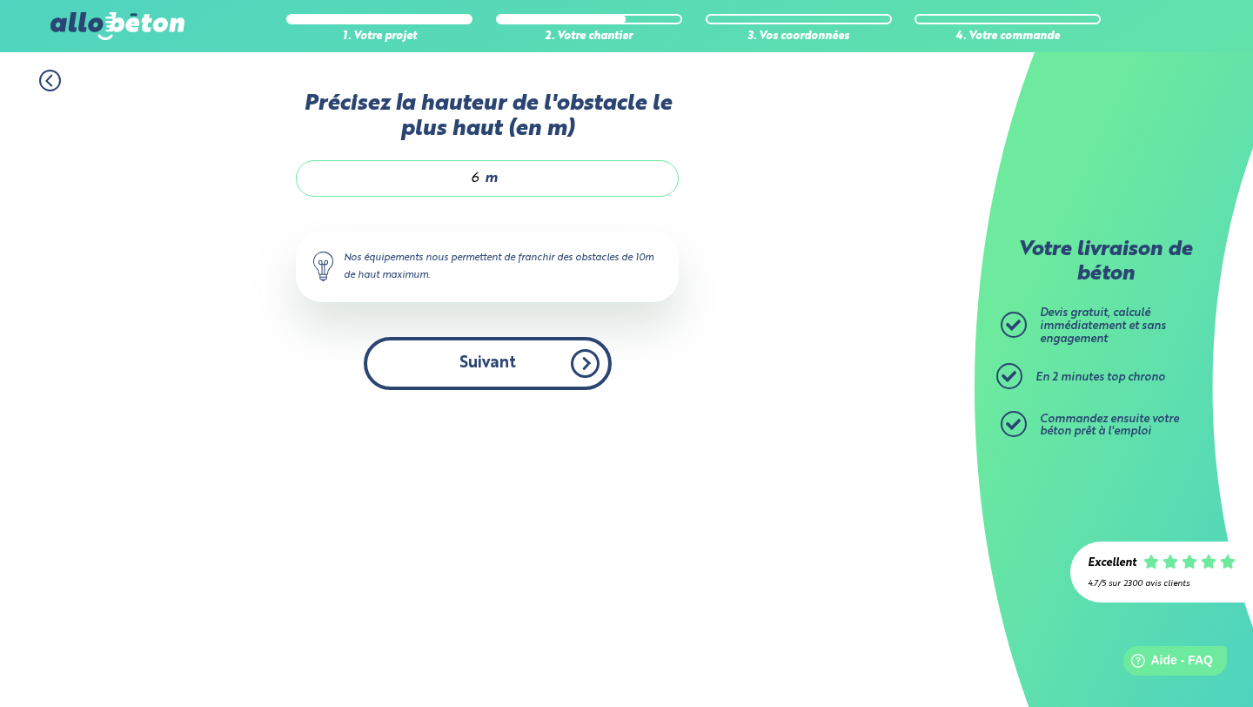
type input "6"
click at [481, 389] on button "Suivant" at bounding box center [488, 363] width 248 height 53
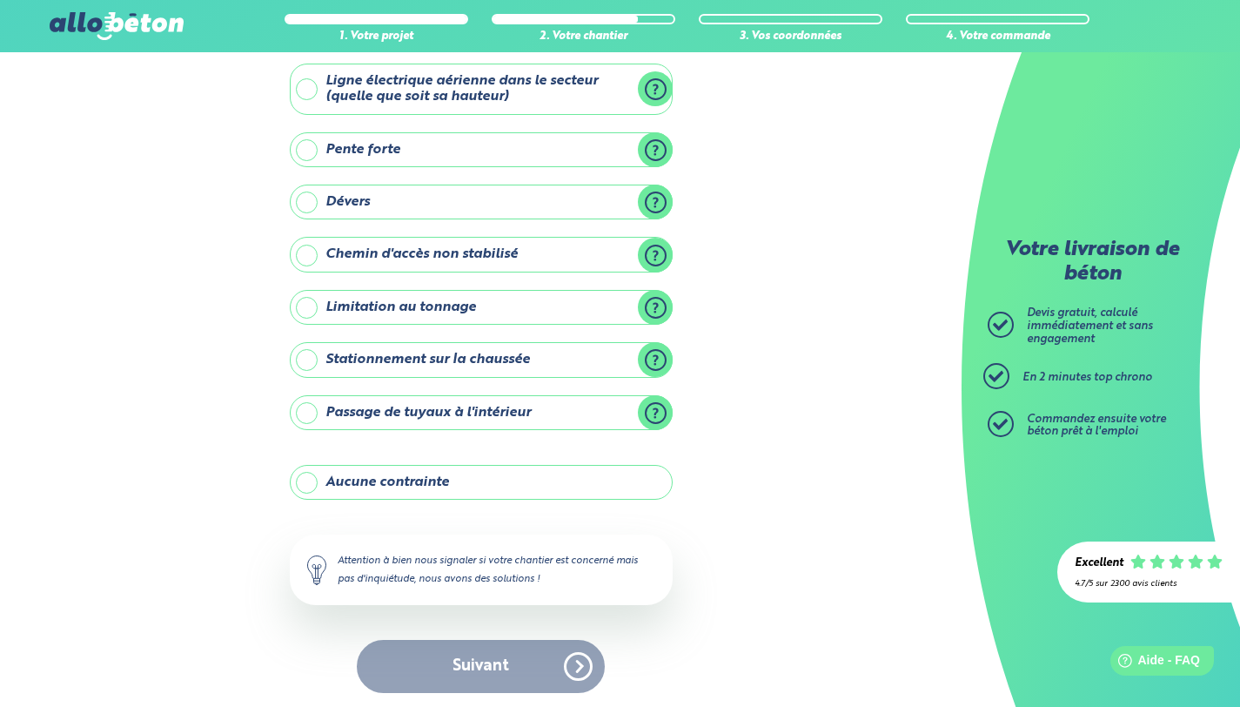
scroll to position [100, 0]
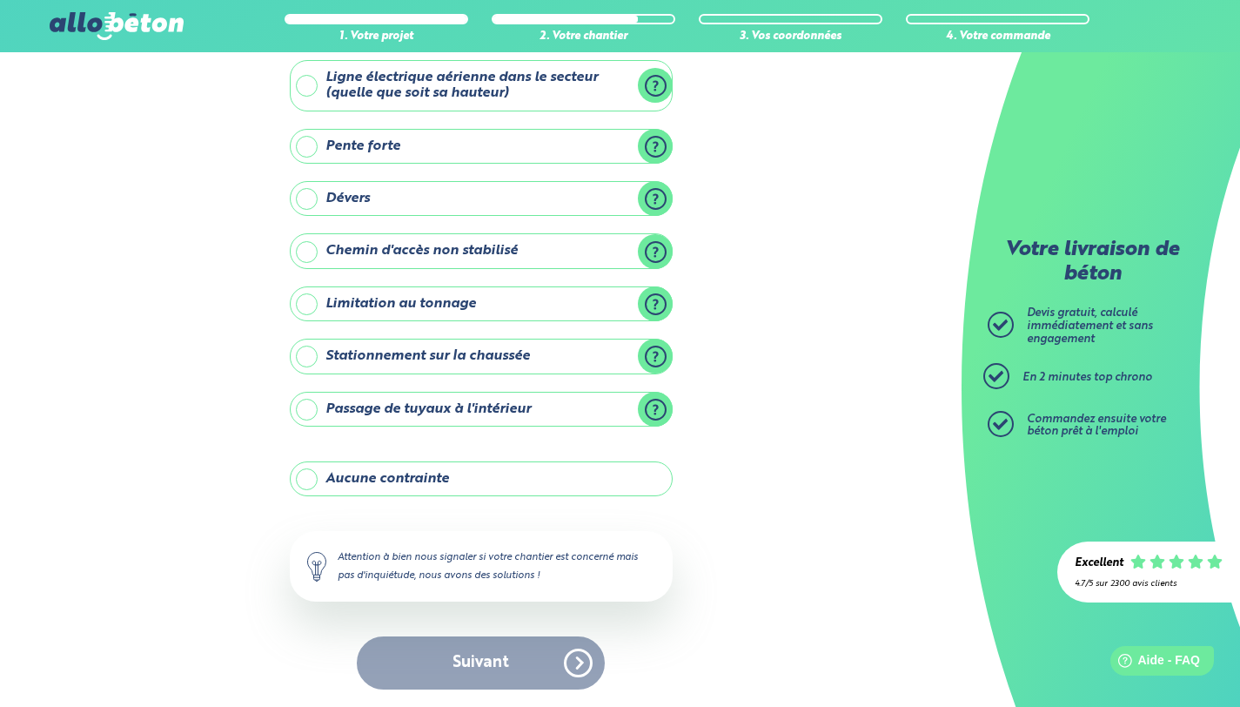
click at [464, 362] on label "Stationnement sur la chaussée" at bounding box center [481, 355] width 383 height 35
click at [0, 0] on input "Stationnement sur la chaussée" at bounding box center [0, 0] width 0 height 0
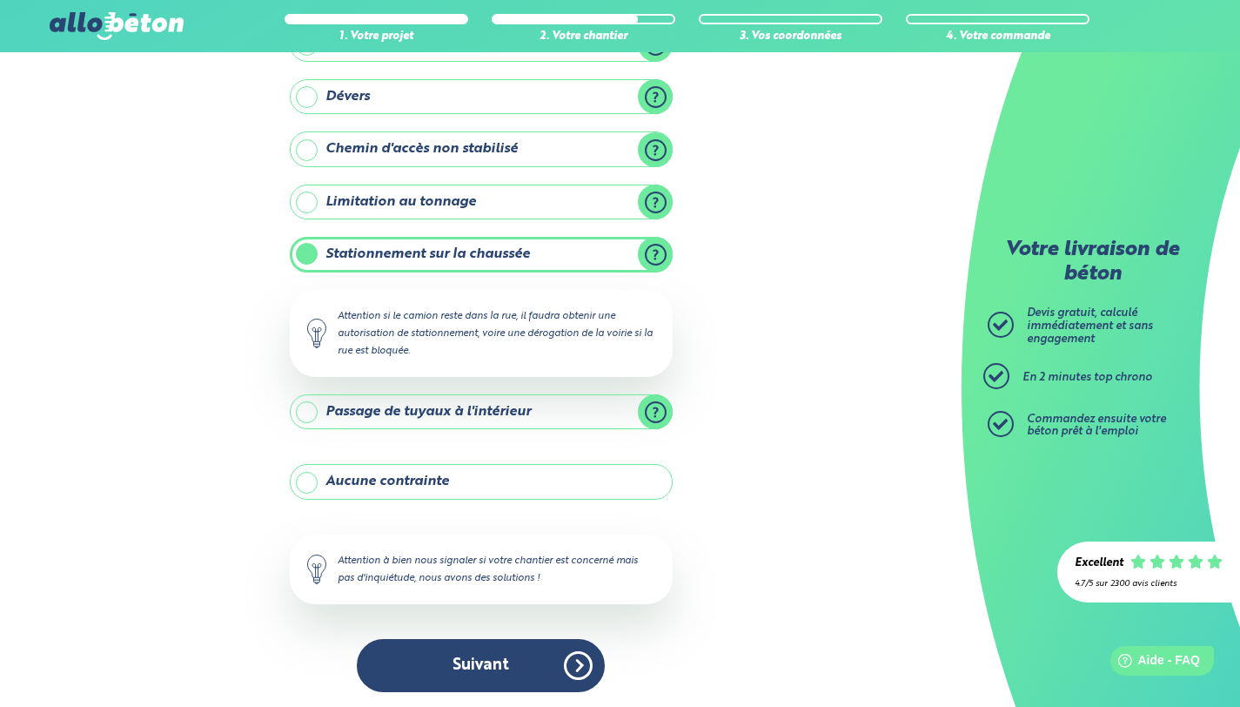
scroll to position [204, 0]
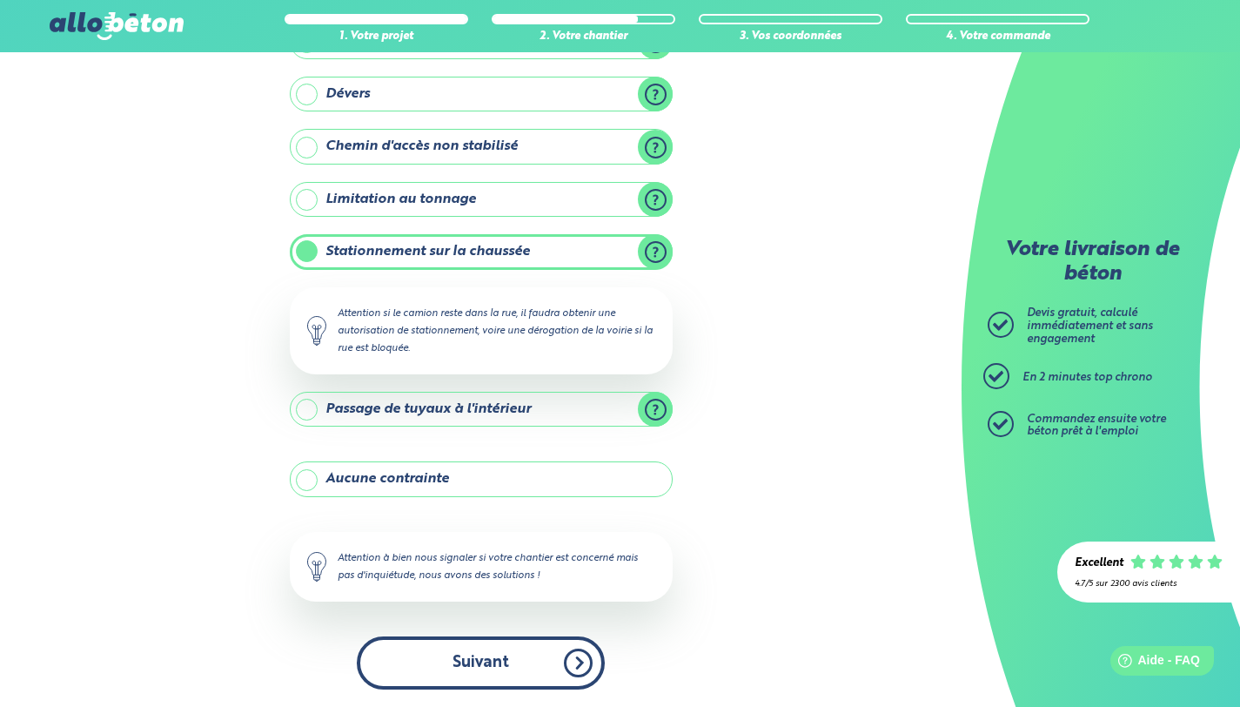
click at [423, 669] on button "Suivant" at bounding box center [481, 662] width 248 height 53
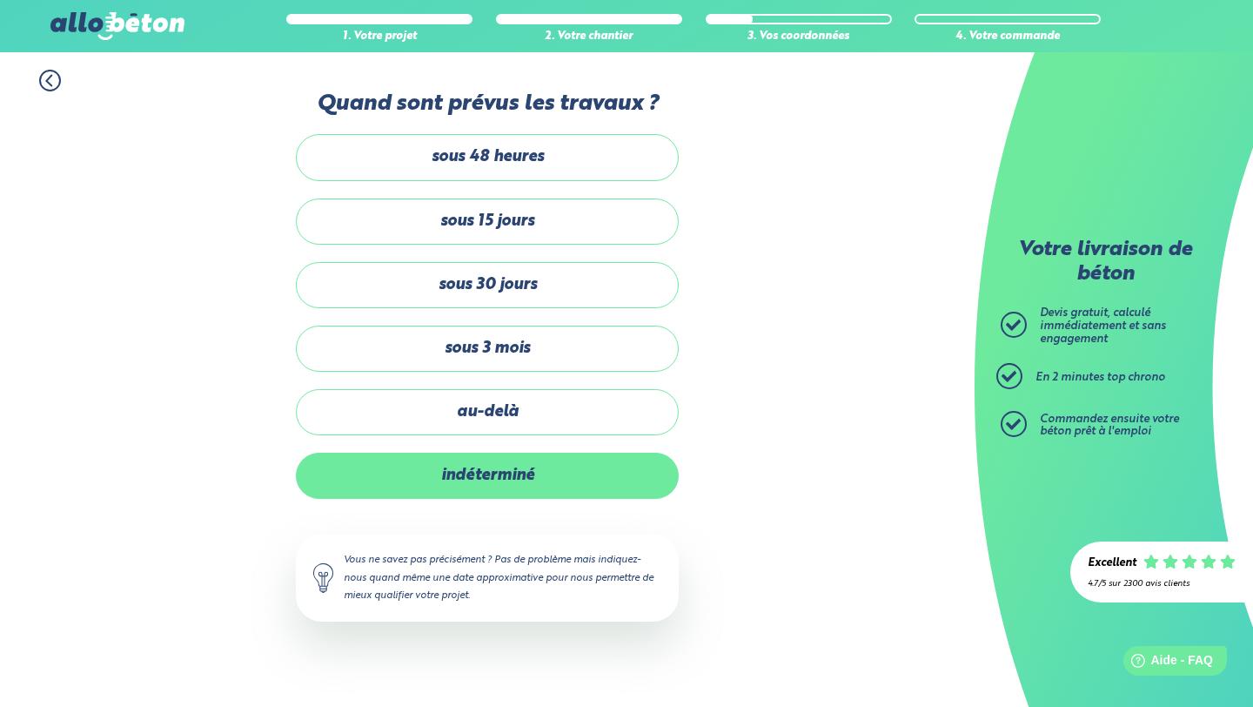
click at [465, 464] on label "indéterminé" at bounding box center [487, 475] width 383 height 46
click at [0, 0] on input "indéterminé" at bounding box center [0, 0] width 0 height 0
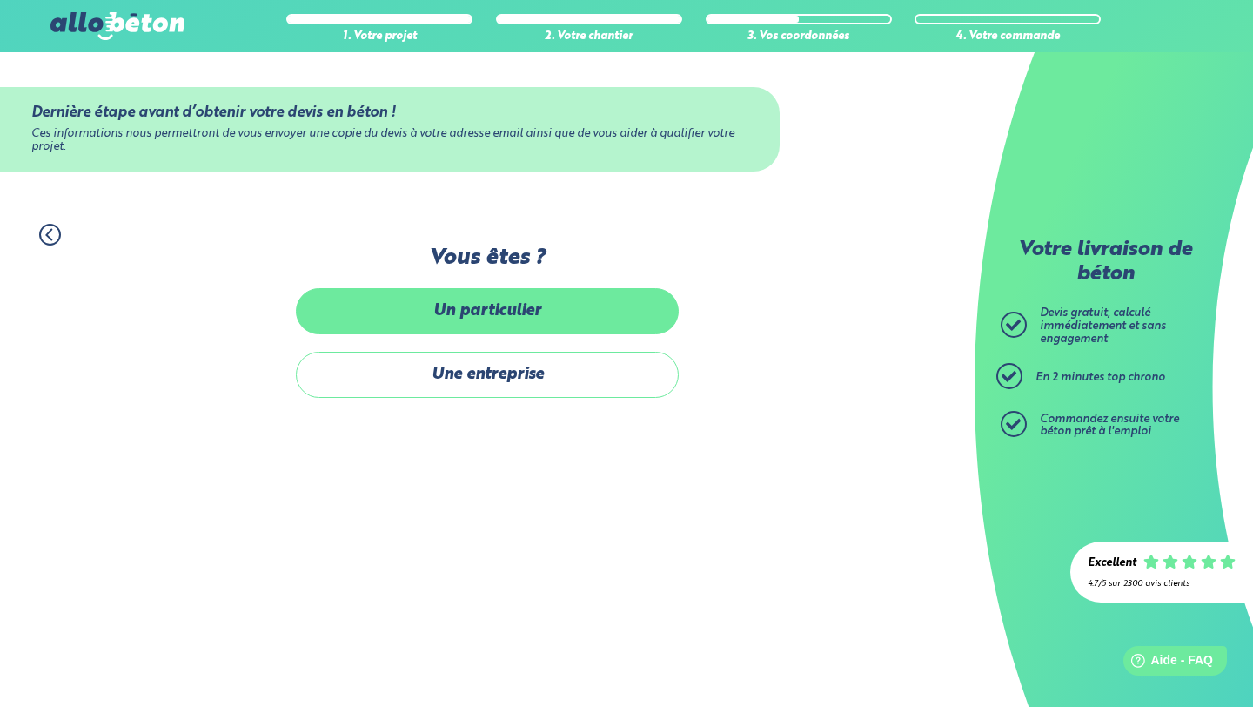
click at [482, 316] on label "Un particulier" at bounding box center [487, 311] width 383 height 46
click at [0, 0] on input "Un particulier" at bounding box center [0, 0] width 0 height 0
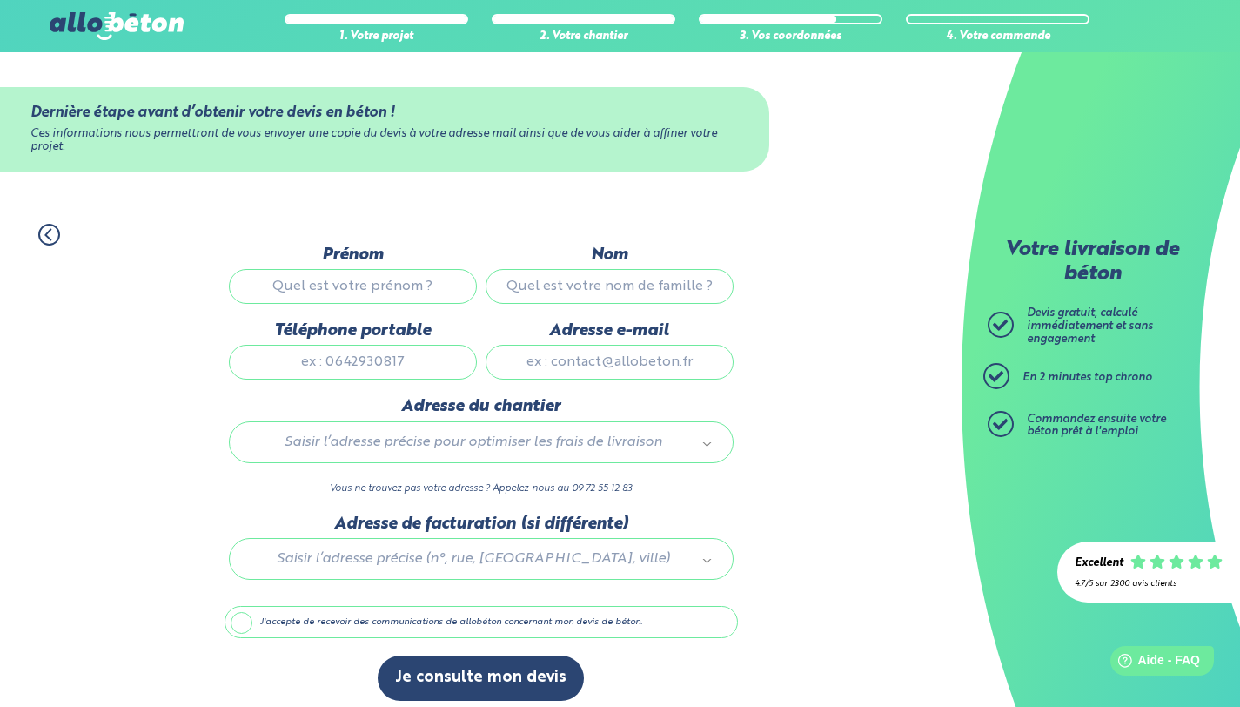
click at [412, 272] on input "Prénom" at bounding box center [353, 286] width 248 height 35
type input "dylan"
type input "lallart"
type input "0629252910"
type input "[EMAIL_ADDRESS][DOMAIN_NAME]"
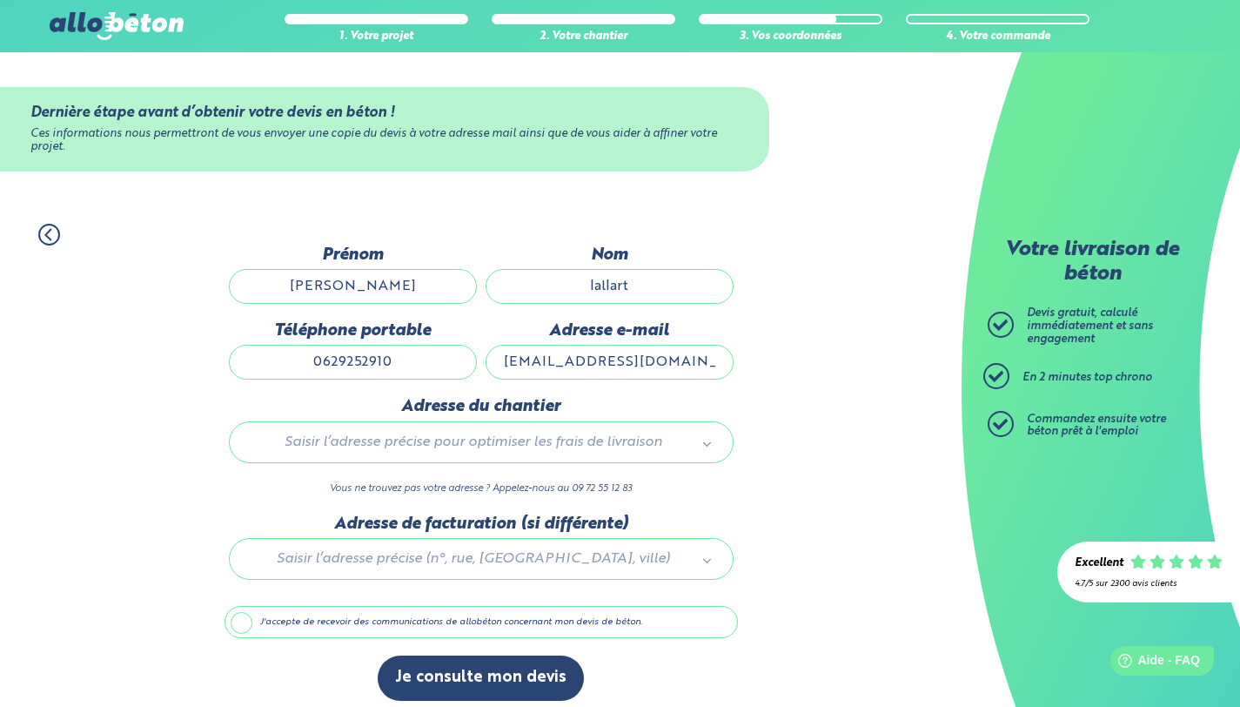
type input "1 rue des cormorans"
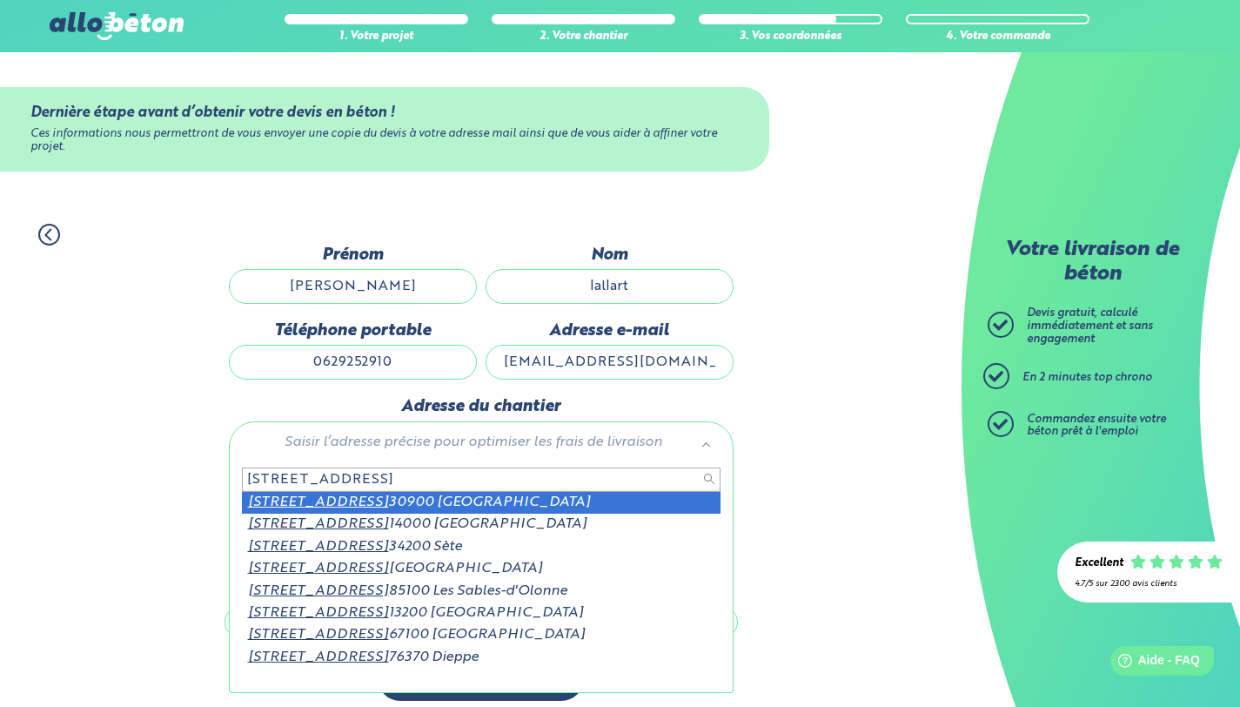
drag, startPoint x: 385, startPoint y: 485, endPoint x: 242, endPoint y: 482, distance: 142.7
click at [242, 482] on input "1 rue des cormorans" at bounding box center [481, 479] width 479 height 24
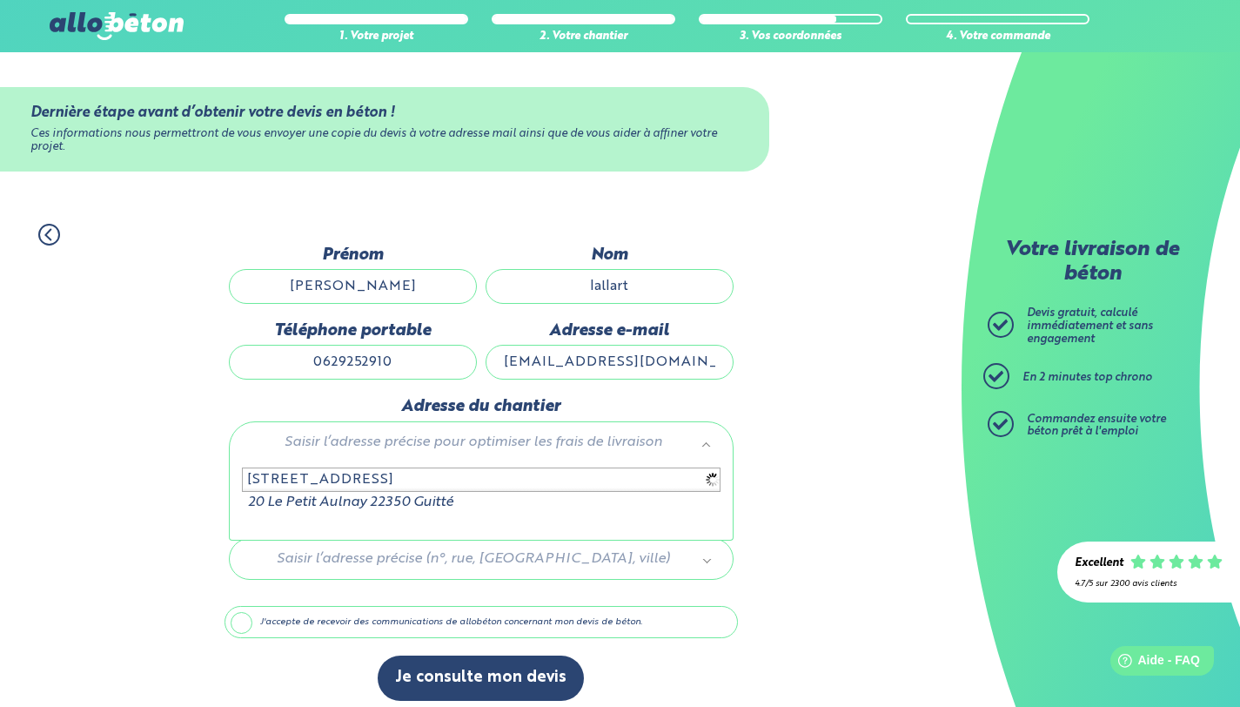
type input "20 rue de l'aulnaie guitton saint"
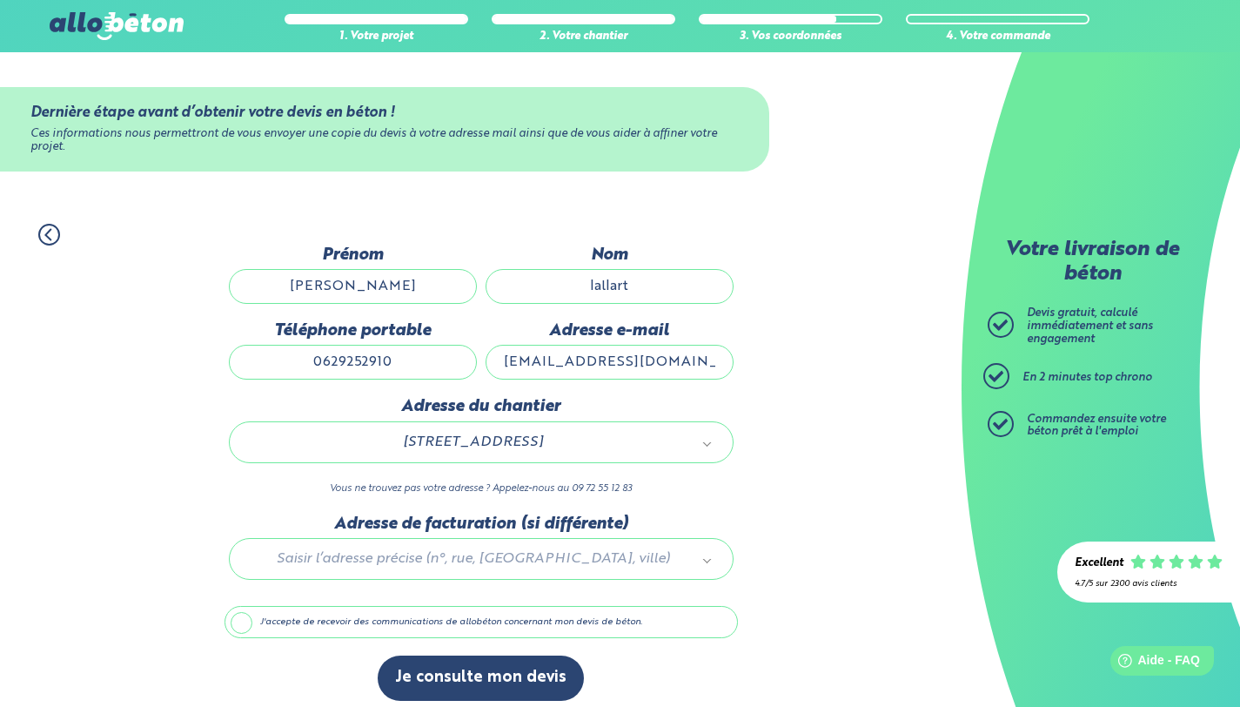
scroll to position [10, 0]
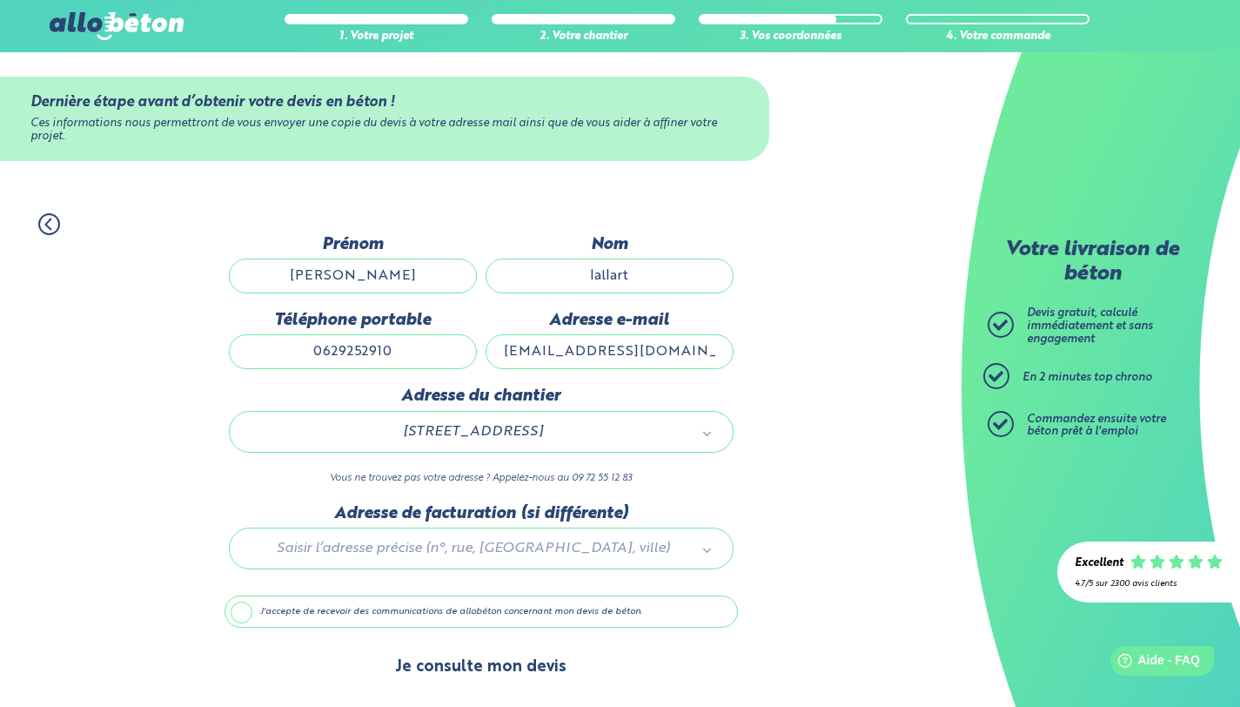
click at [411, 656] on button "Je consulte mon devis" at bounding box center [481, 667] width 206 height 44
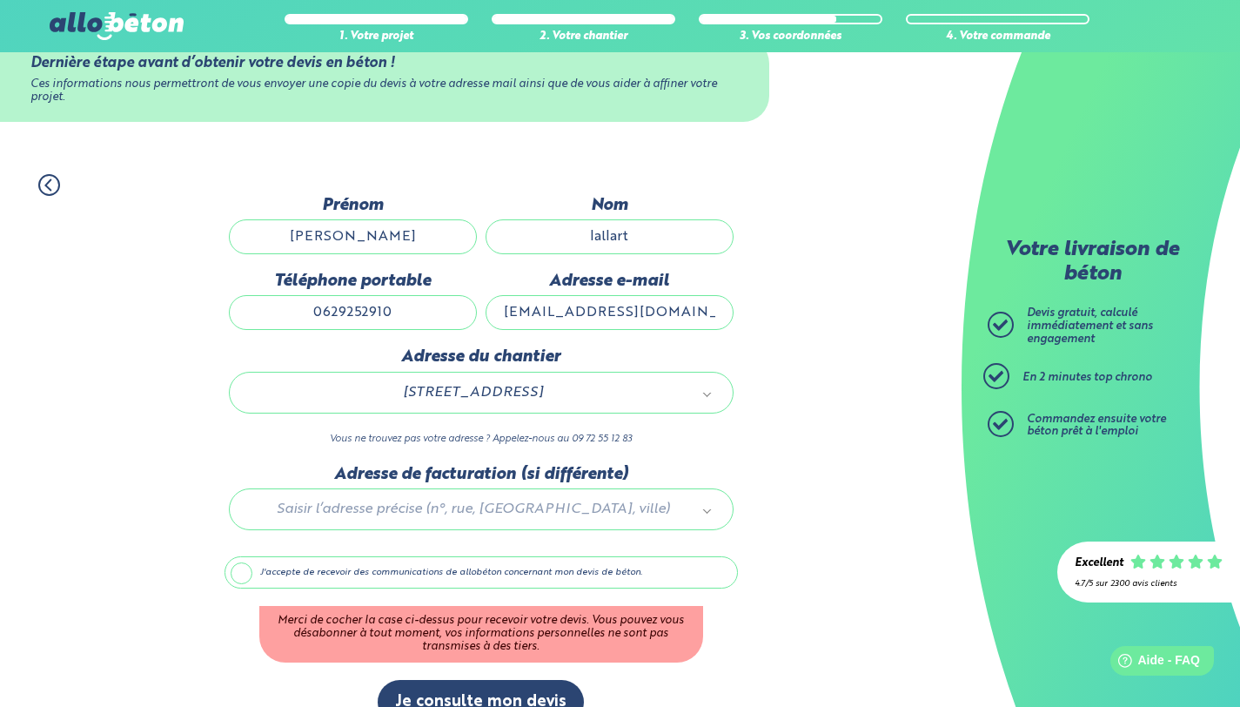
click at [283, 568] on label "J'accepte de recevoir des communications de allobéton concernant mon devis de b…" at bounding box center [481, 572] width 513 height 33
click at [0, 0] on input "J'accepte de recevoir des communications de allobéton concernant mon devis de b…" at bounding box center [0, 0] width 0 height 0
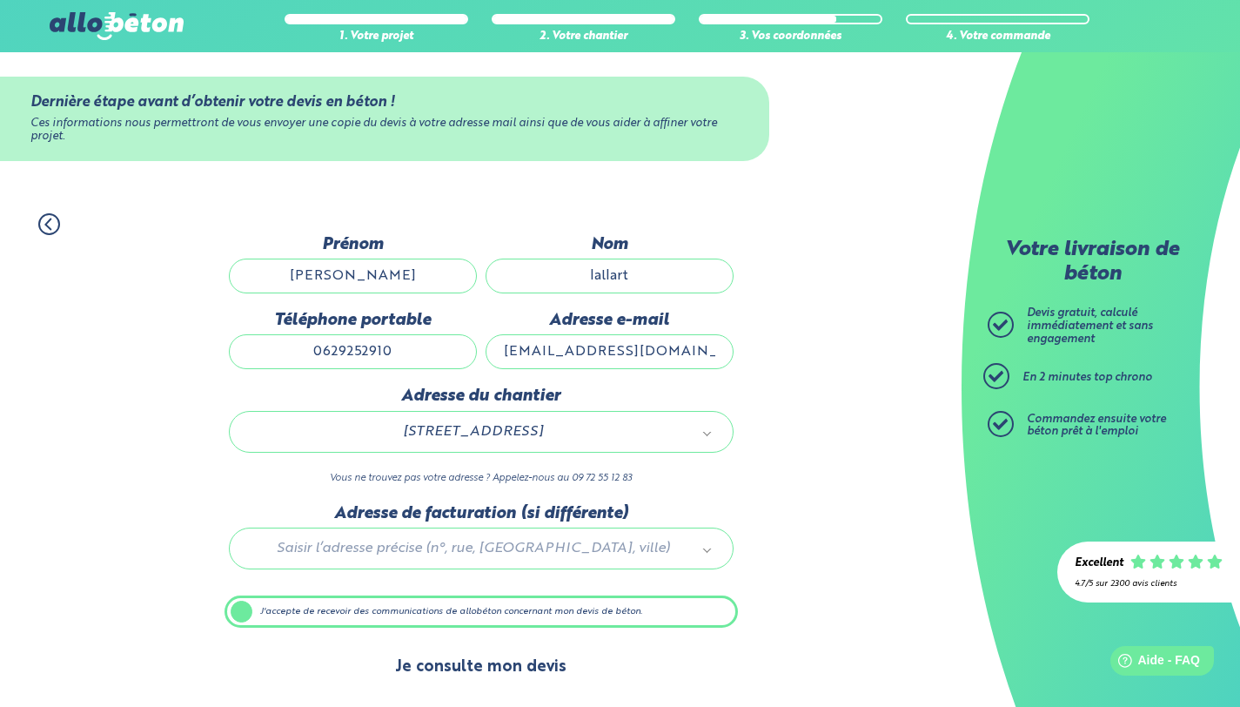
click at [422, 685] on button "Je consulte mon devis" at bounding box center [481, 667] width 206 height 44
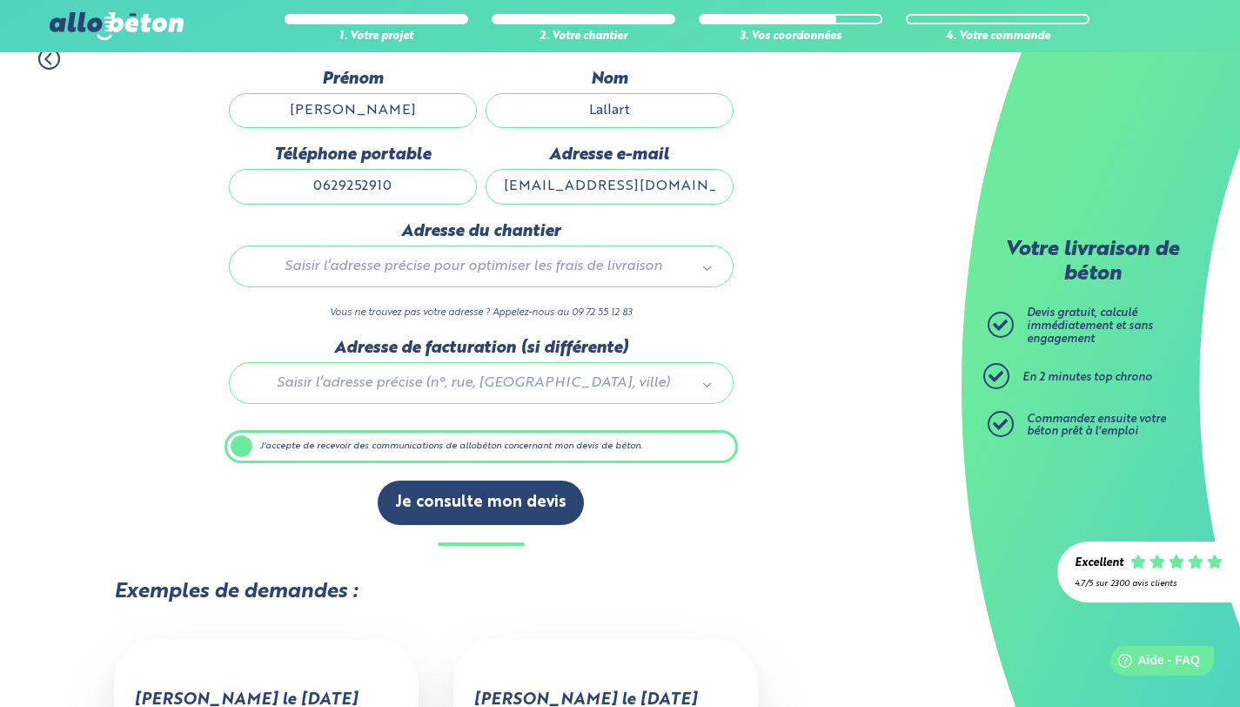
scroll to position [446, 0]
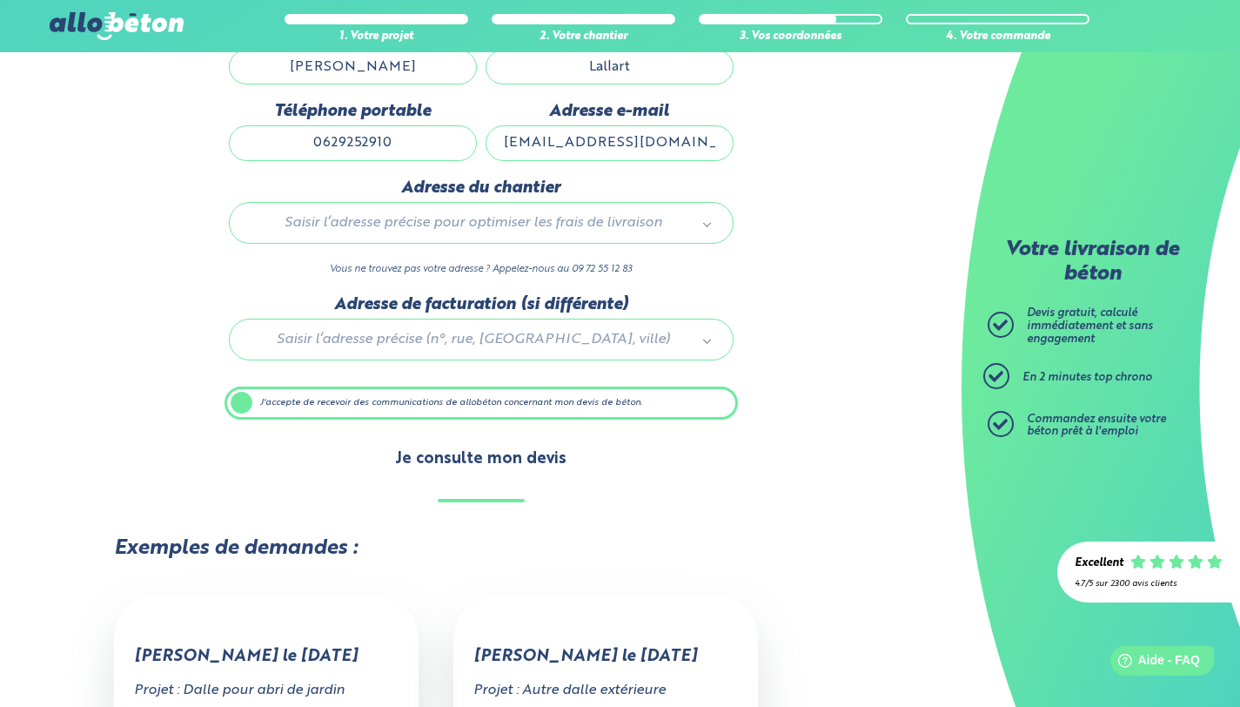
click at [444, 460] on button "Je consulte mon devis" at bounding box center [481, 459] width 206 height 44
